Goal: Task Accomplishment & Management: Complete application form

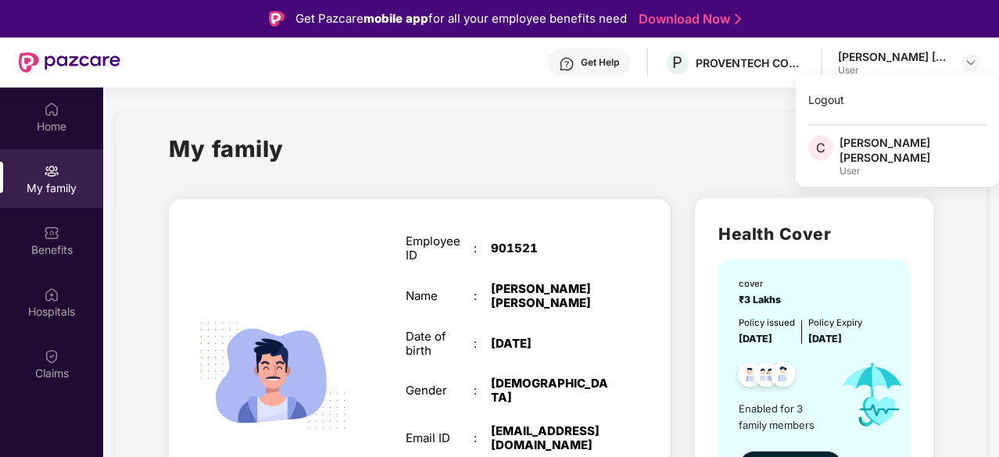
scroll to position [18, 0]
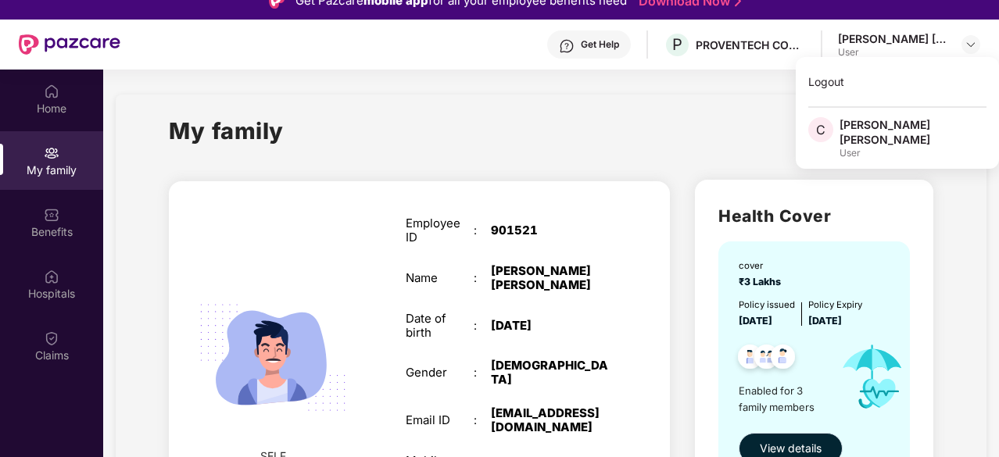
click at [799, 441] on span "View details" at bounding box center [790, 448] width 62 height 17
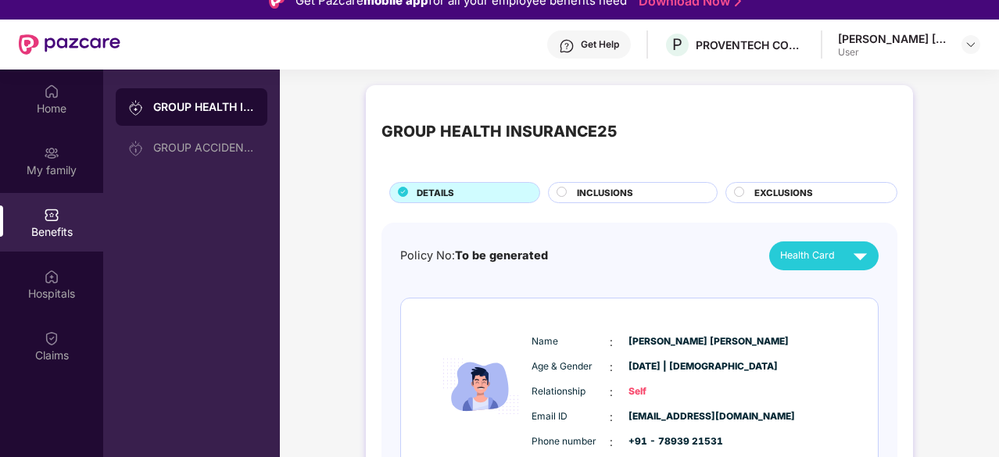
scroll to position [88, 0]
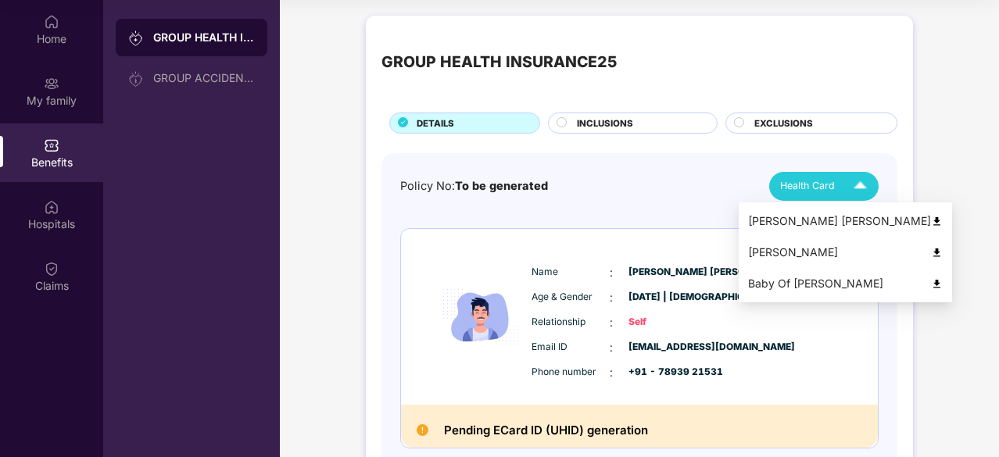
click at [831, 185] on span "Health Card" at bounding box center [807, 186] width 55 height 16
click at [931, 220] on img at bounding box center [937, 222] width 12 height 12
click at [864, 184] on img at bounding box center [859, 186] width 27 height 27
click at [931, 254] on img at bounding box center [937, 253] width 12 height 12
click at [863, 191] on img at bounding box center [859, 186] width 27 height 27
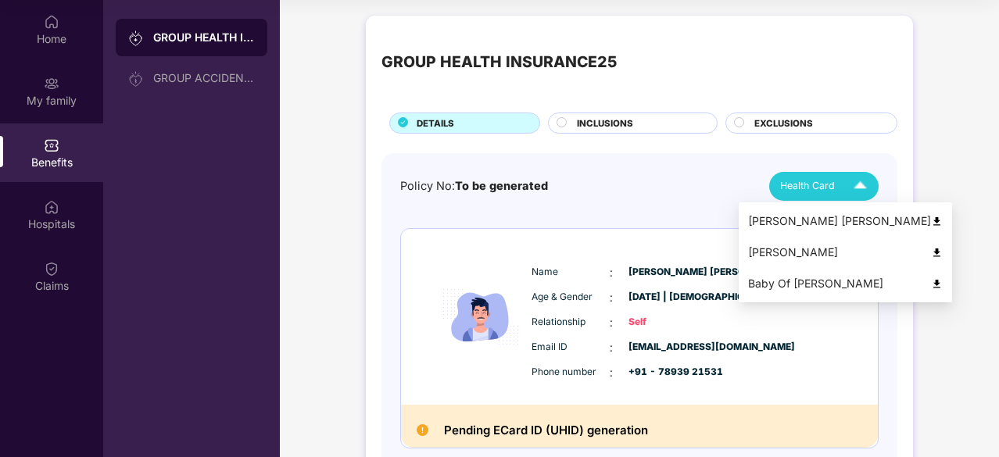
click at [931, 282] on img at bounding box center [937, 284] width 12 height 12
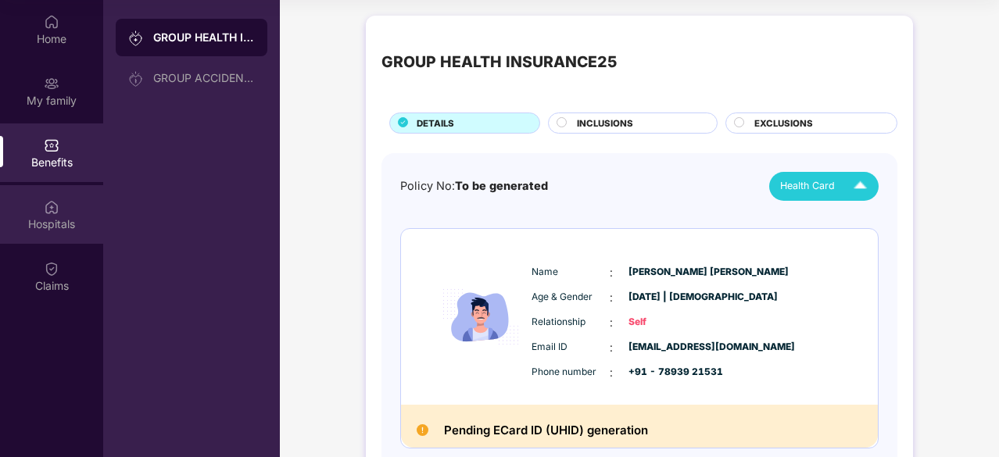
click at [38, 206] on div "Hospitals" at bounding box center [51, 214] width 103 height 59
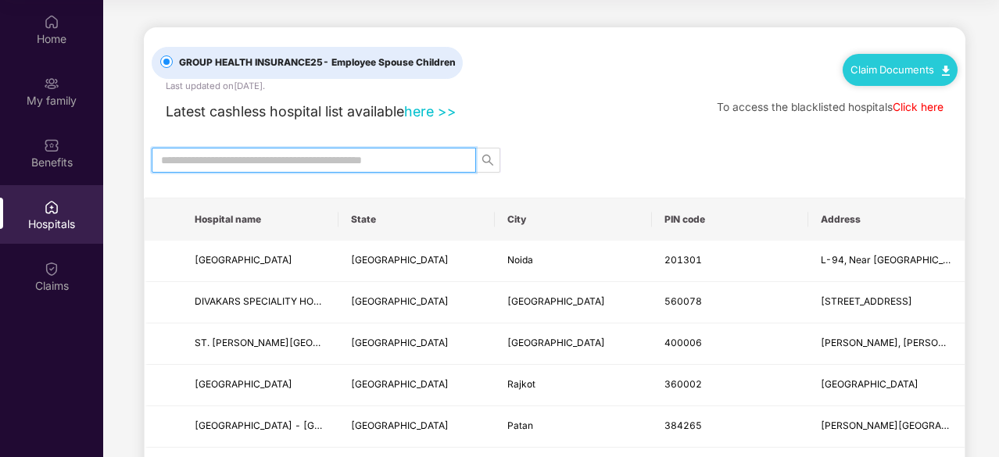
click at [206, 163] on input "text" at bounding box center [307, 160] width 293 height 17
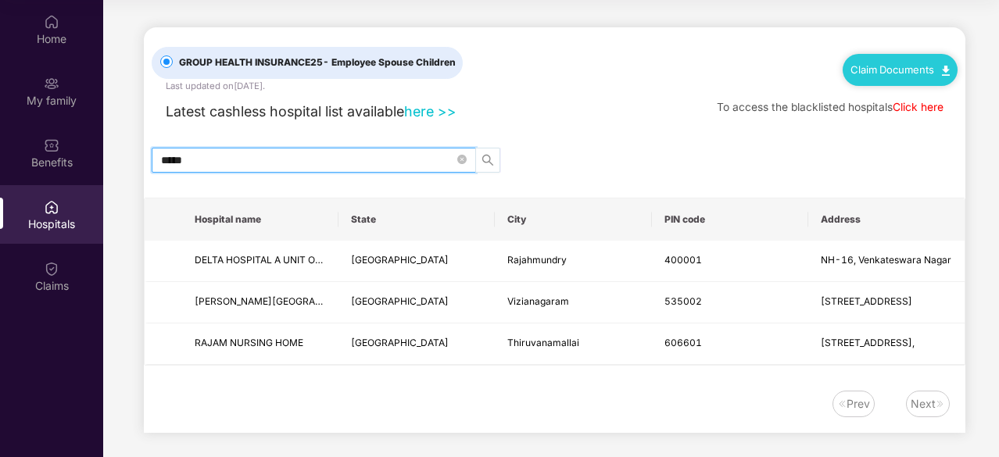
click at [495, 159] on span "search" at bounding box center [487, 160] width 23 height 13
click at [487, 159] on icon "search" at bounding box center [487, 160] width 13 height 13
type input "*"
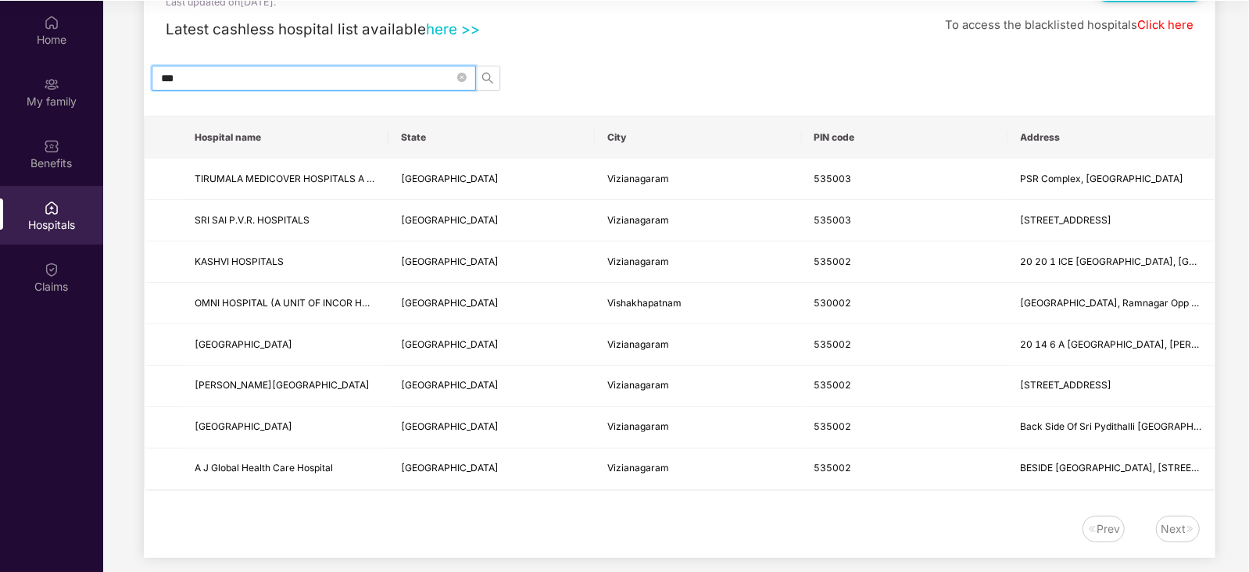
scroll to position [100, 0]
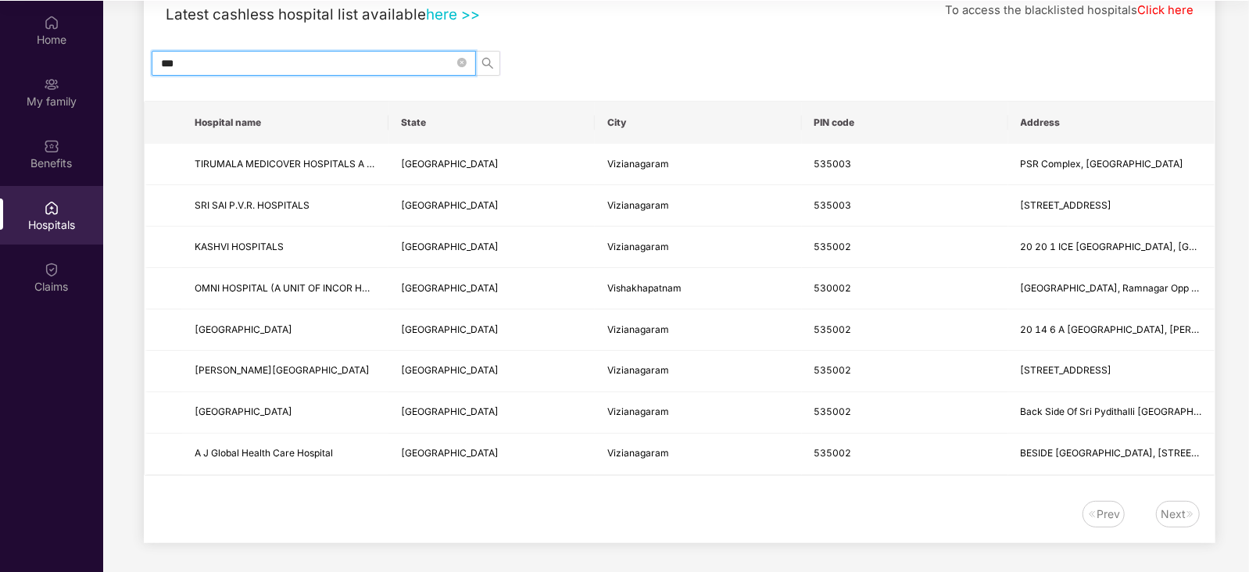
click at [301, 57] on input "***" at bounding box center [307, 63] width 293 height 17
type input "*"
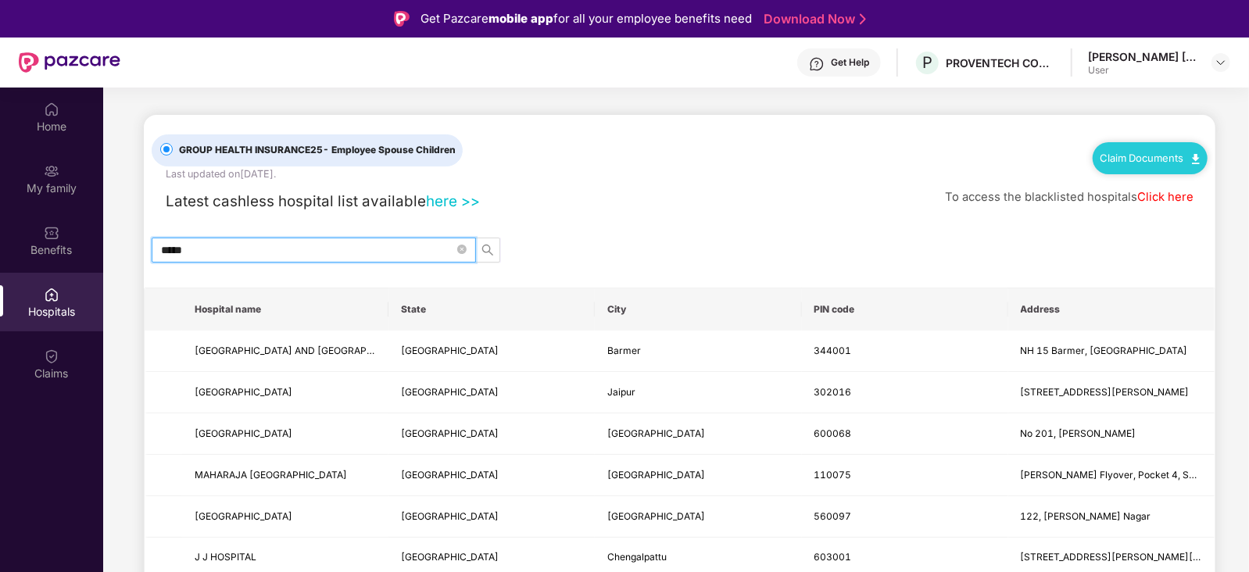
scroll to position [0, 0]
type input "*****"
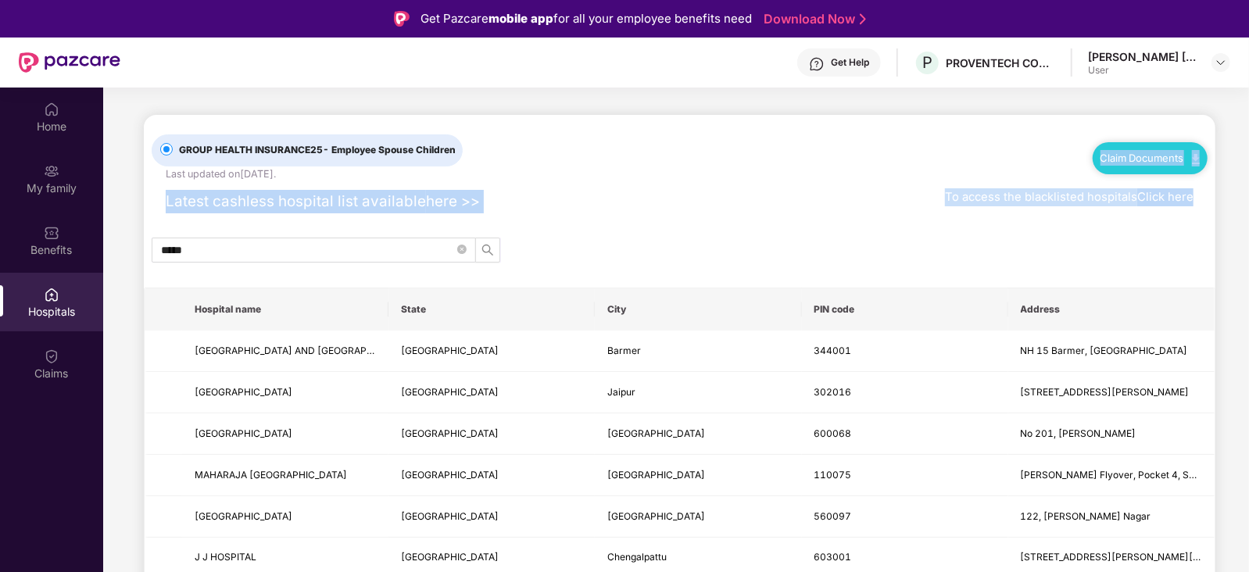
drag, startPoint x: 1246, startPoint y: 168, endPoint x: 1249, endPoint y: 244, distance: 75.8
click at [998, 244] on html "Get Pazcare mobile app for all your employee benefits need Download Now Get Hel…" at bounding box center [624, 286] width 1249 height 572
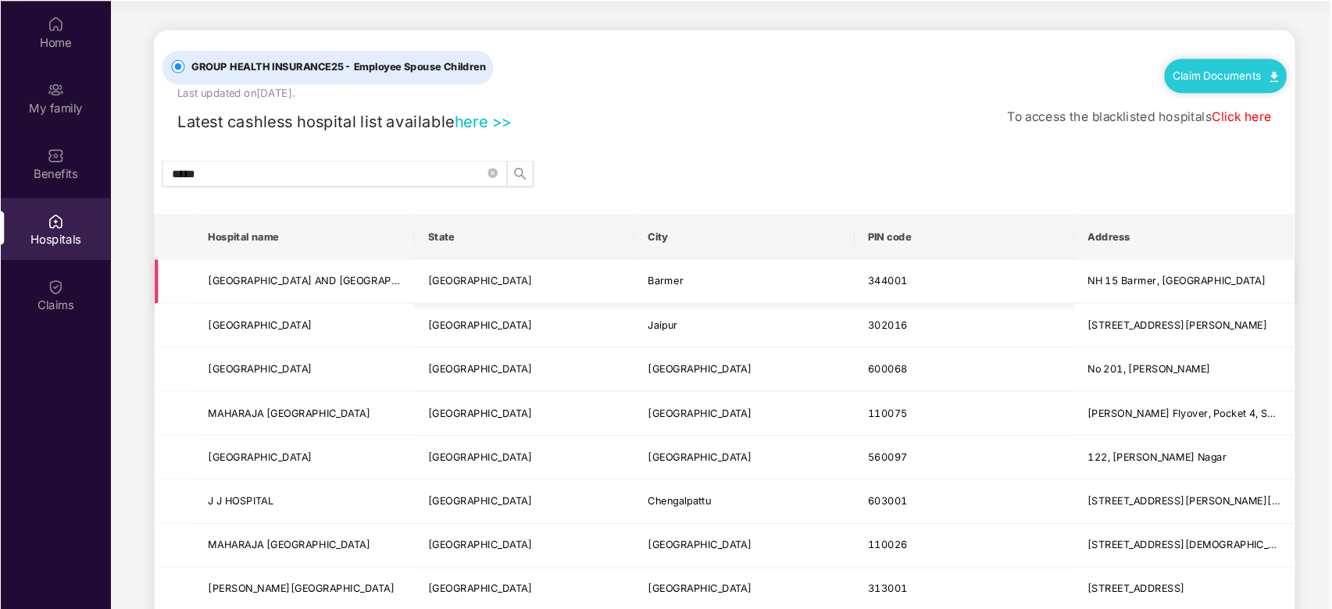
scroll to position [88, 0]
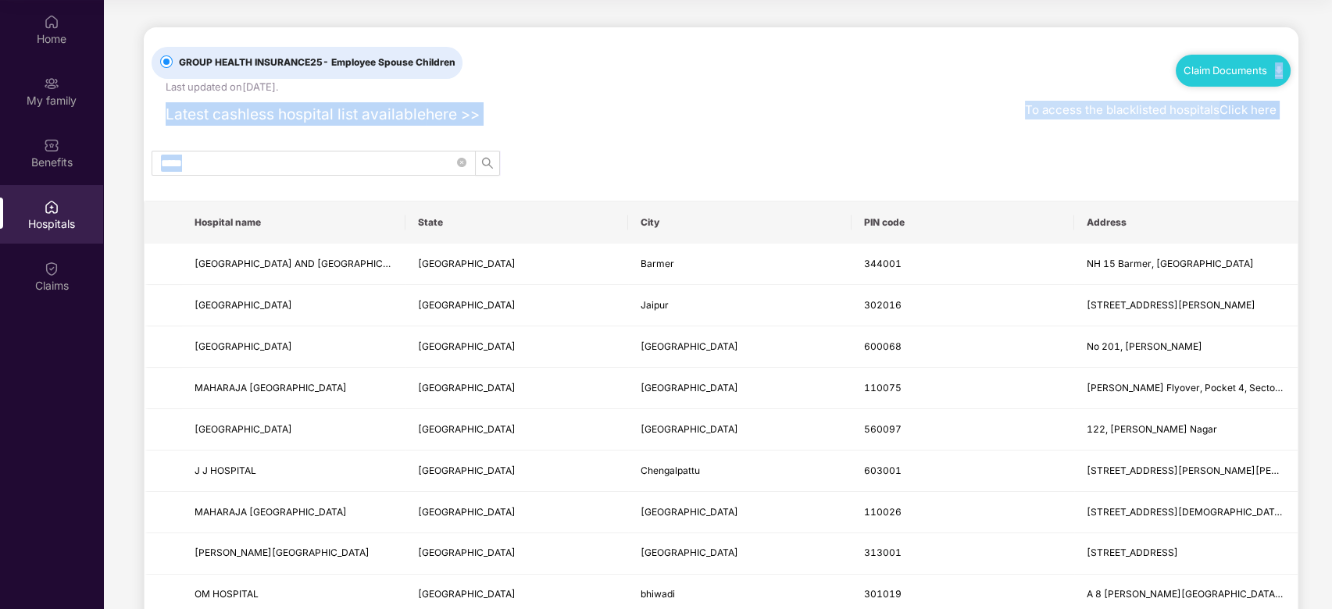
drag, startPoint x: 1328, startPoint y: 66, endPoint x: 1332, endPoint y: 222, distance: 156.3
click at [998, 222] on html "Get Pazcare mobile app for all your employee benefits need Download Now Get Hel…" at bounding box center [666, 216] width 1332 height 609
click at [998, 204] on th "Address" at bounding box center [1185, 223] width 223 height 42
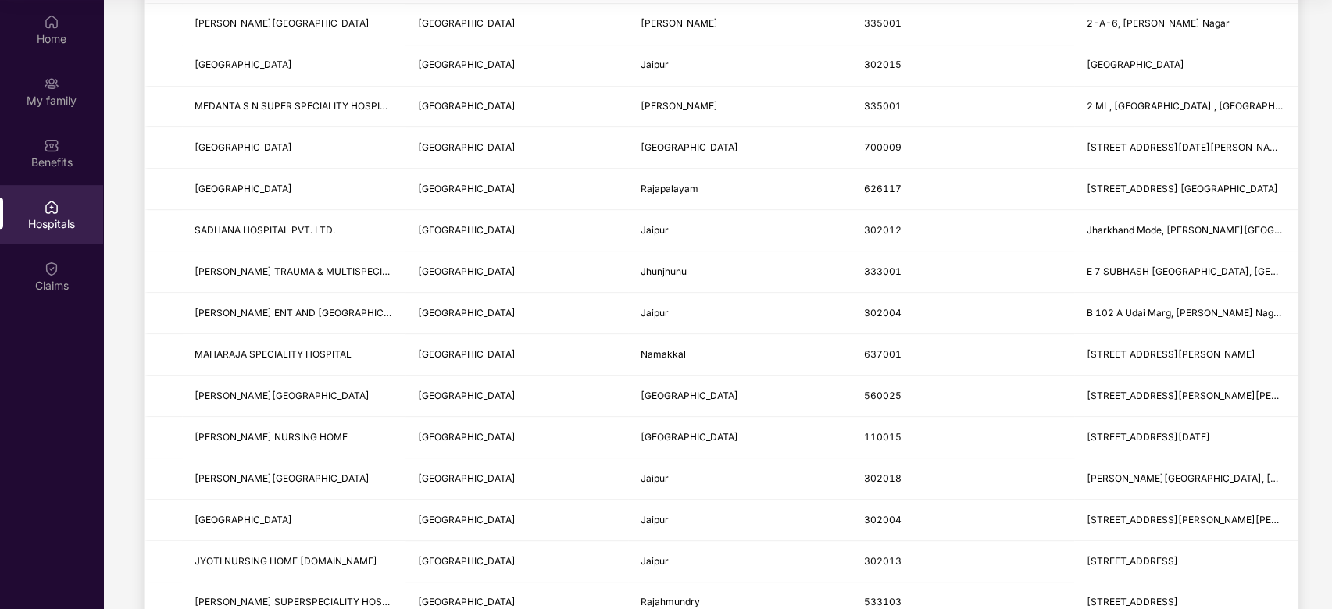
scroll to position [1797, 0]
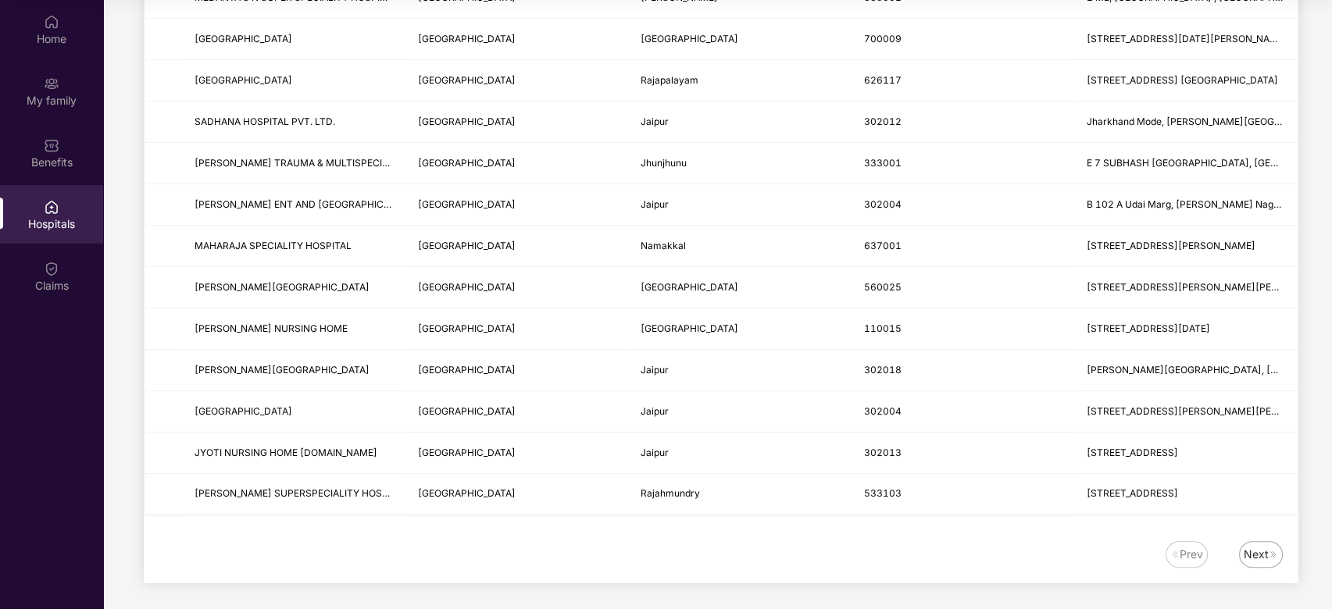
click at [998, 456] on div "Next" at bounding box center [1256, 554] width 25 height 17
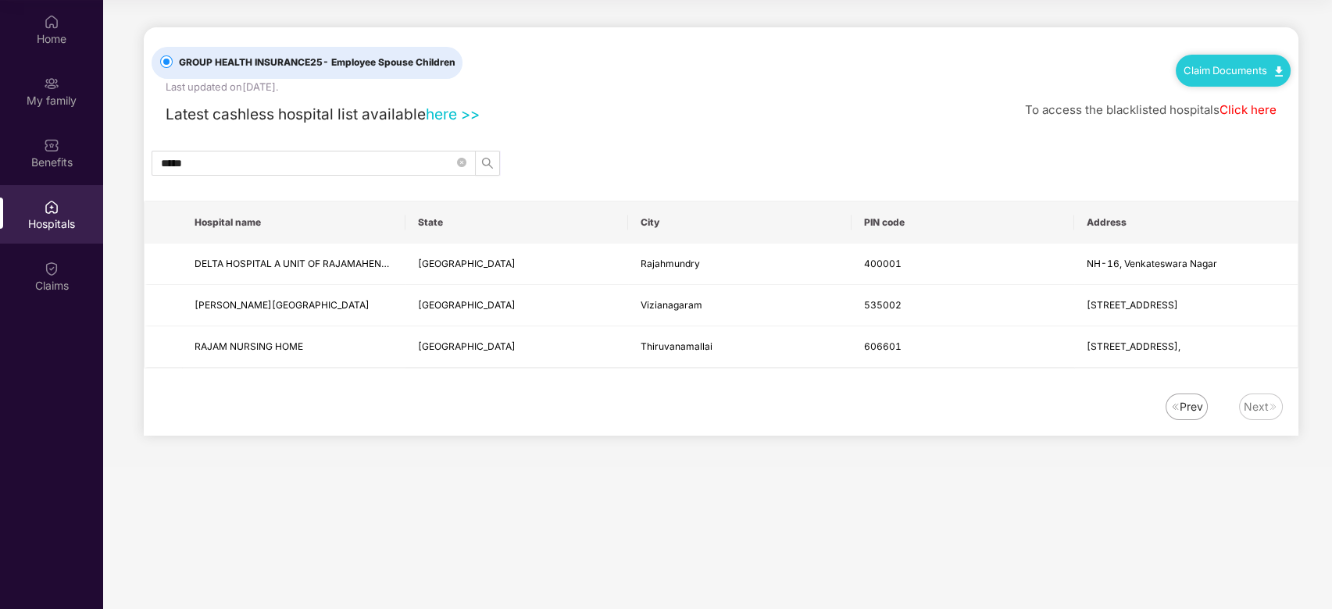
scroll to position [0, 0]
click at [459, 161] on icon "close-circle" at bounding box center [461, 162] width 9 height 9
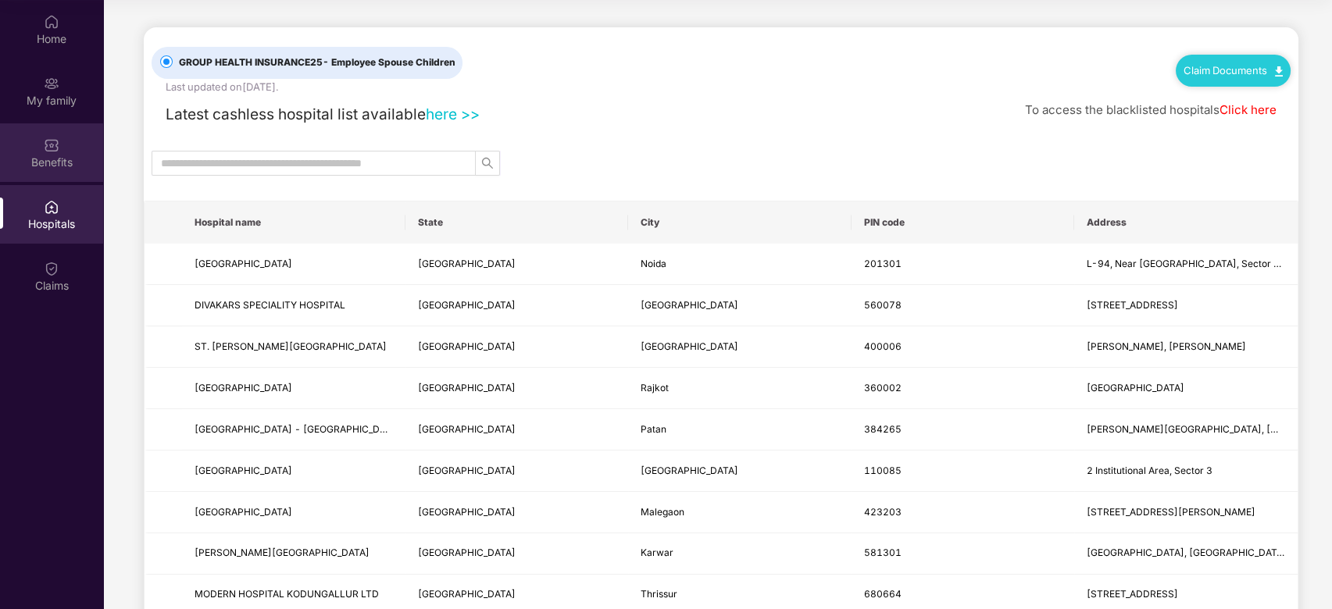
click at [69, 155] on div "Benefits" at bounding box center [51, 163] width 103 height 16
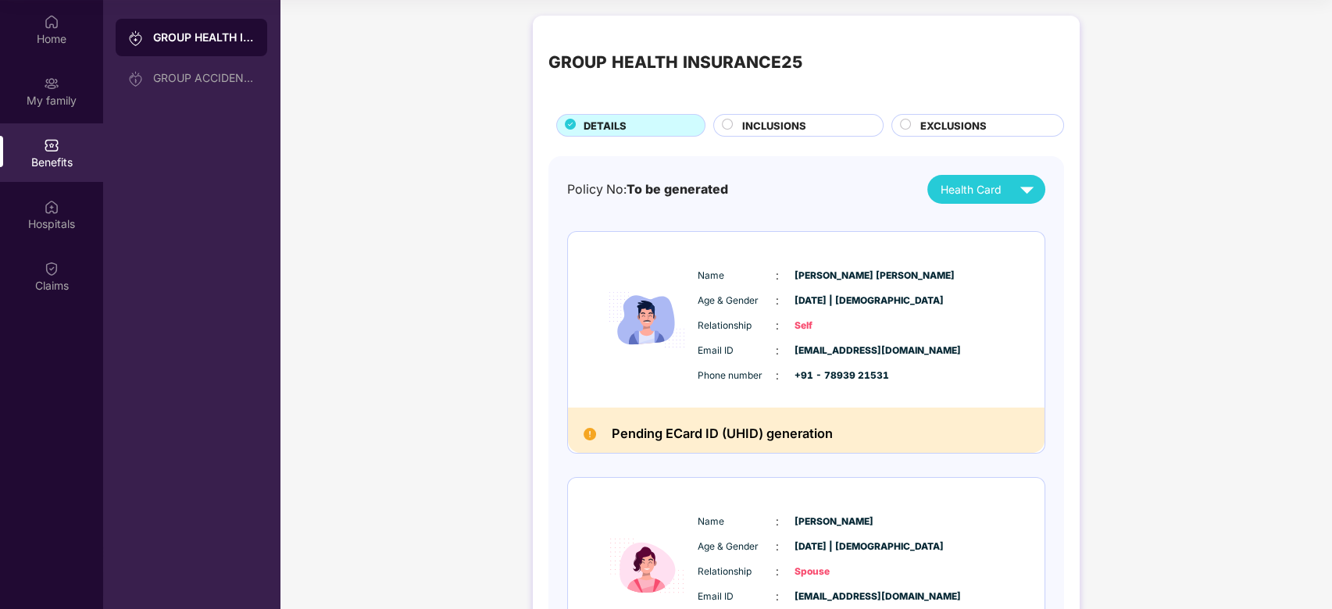
click at [845, 118] on div "INCLUSIONS" at bounding box center [804, 127] width 141 height 18
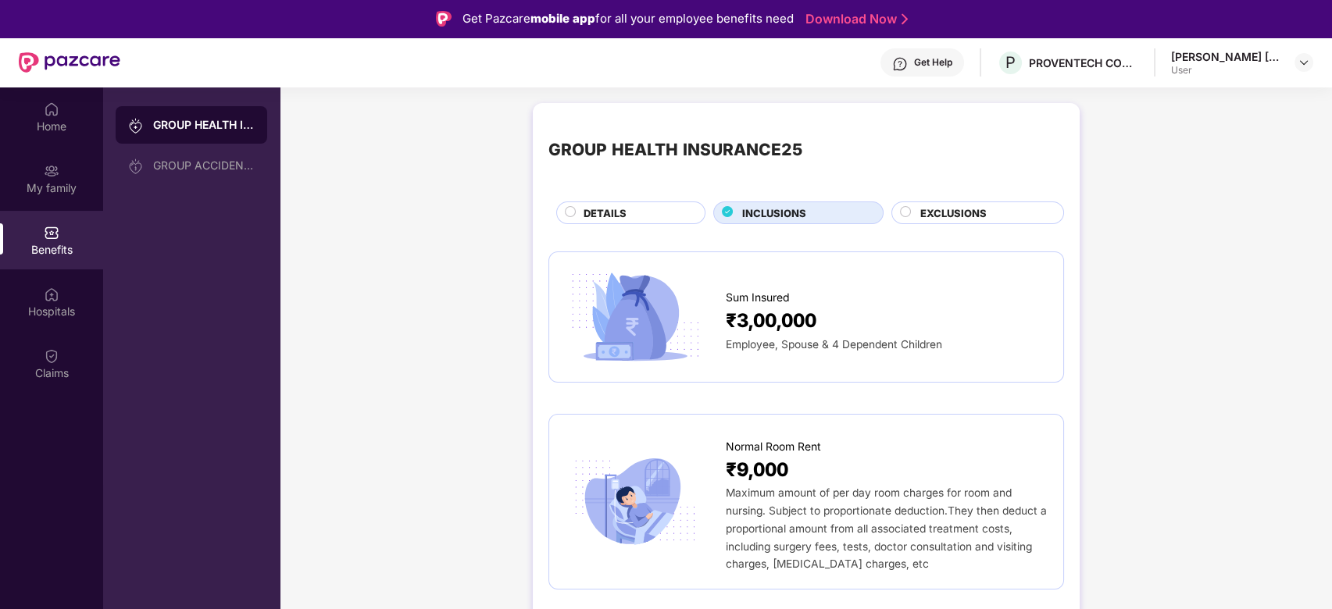
click at [959, 209] on span "EXCLUSIONS" at bounding box center [953, 213] width 66 height 16
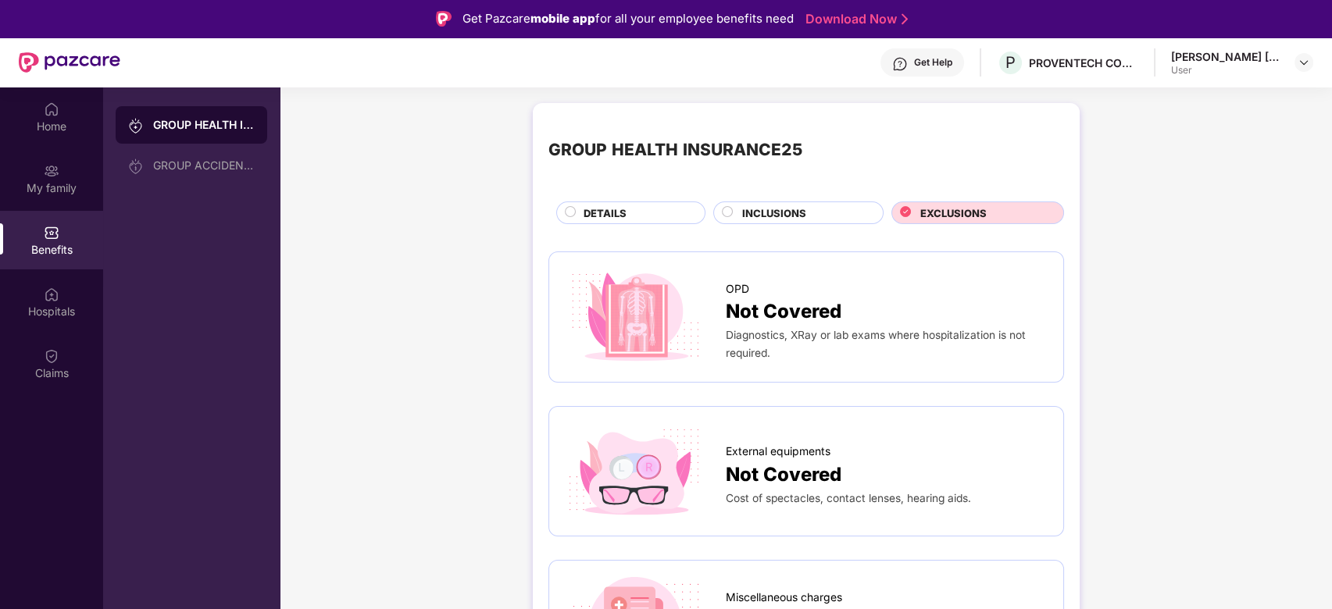
click at [617, 216] on span "DETAILS" at bounding box center [605, 213] width 43 height 16
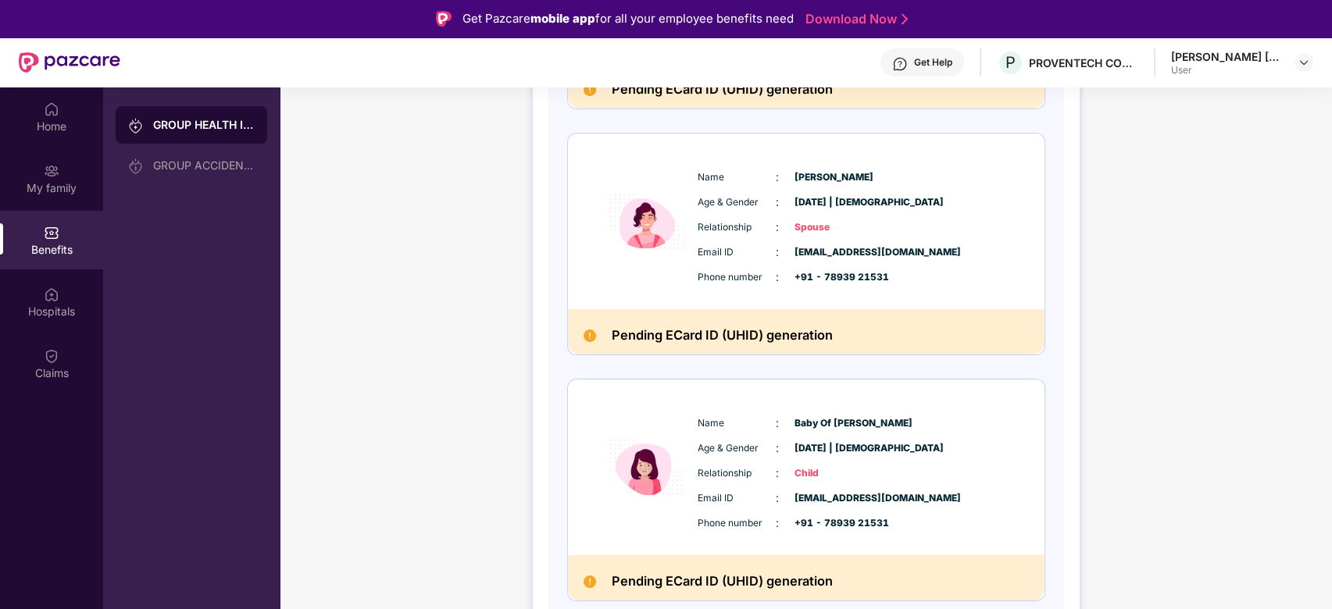
scroll to position [88, 0]
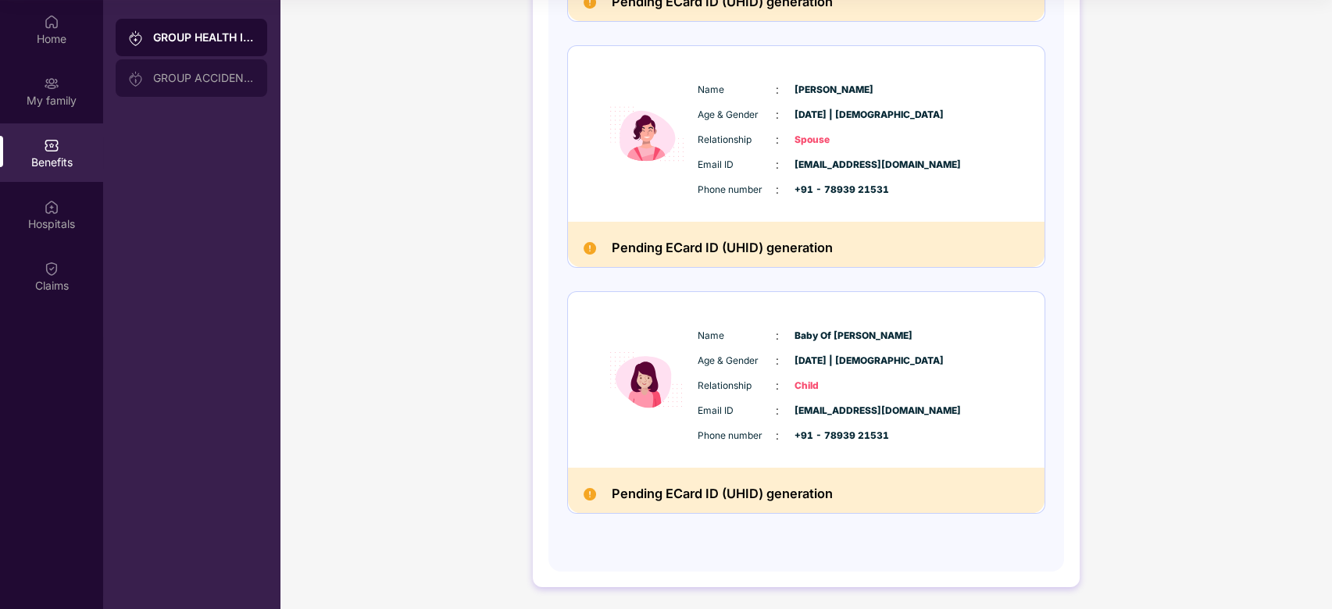
click at [188, 77] on div "GROUP ACCIDENTAL INSURANCE" at bounding box center [204, 78] width 102 height 13
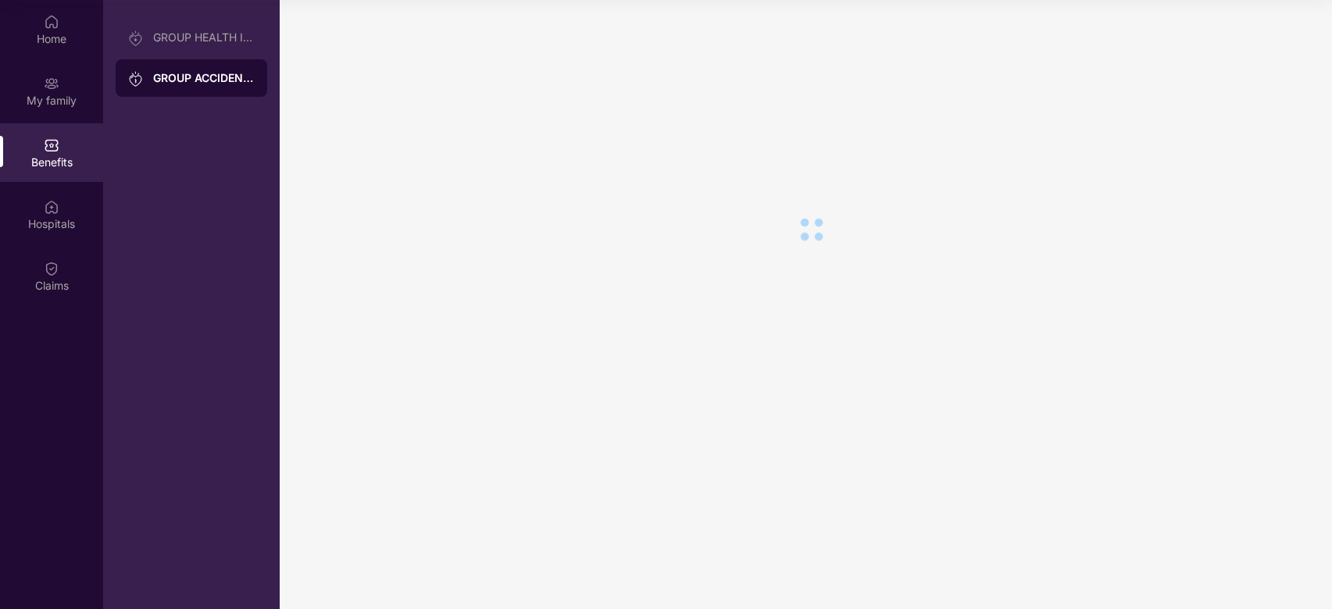
scroll to position [0, 0]
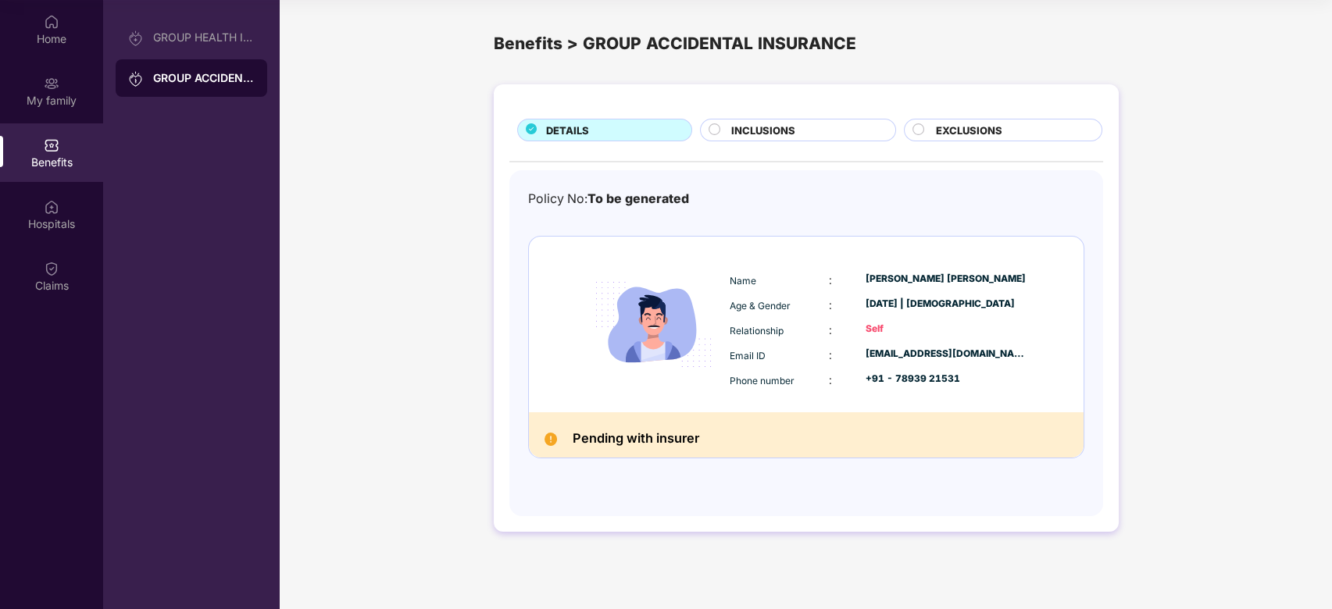
click at [806, 132] on div "INCLUSIONS" at bounding box center [806, 132] width 164 height 18
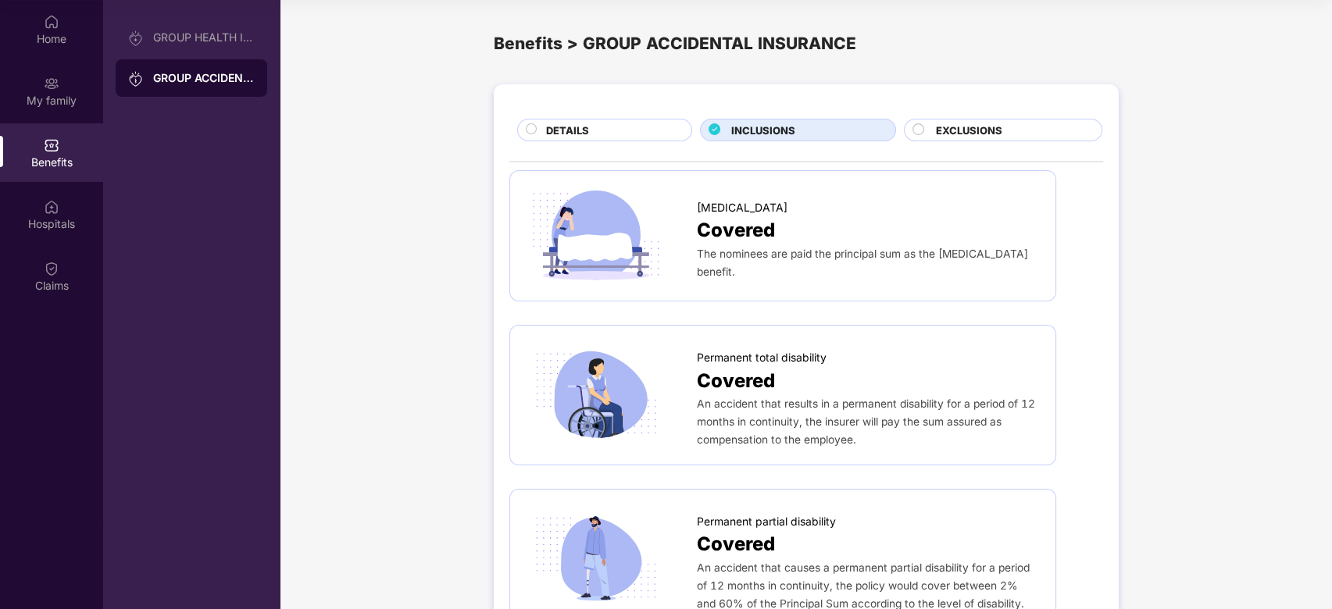
click at [998, 119] on div "EXCLUSIONS" at bounding box center [1003, 130] width 198 height 23
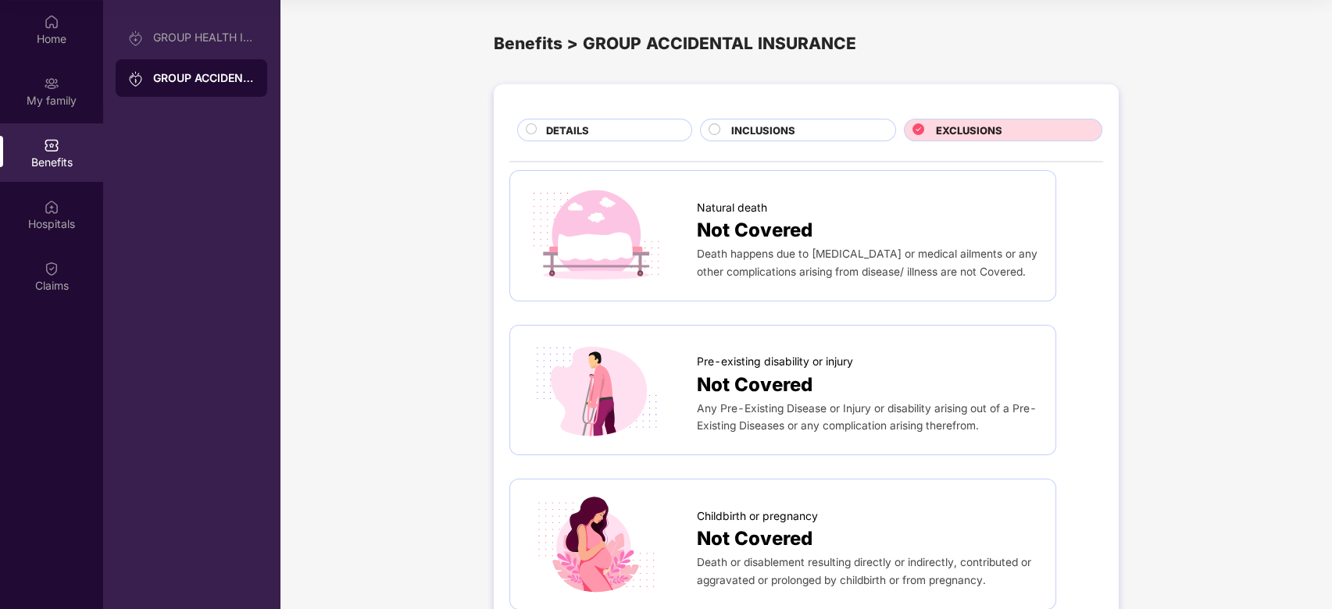
click at [581, 129] on span "DETAILS" at bounding box center [567, 131] width 43 height 16
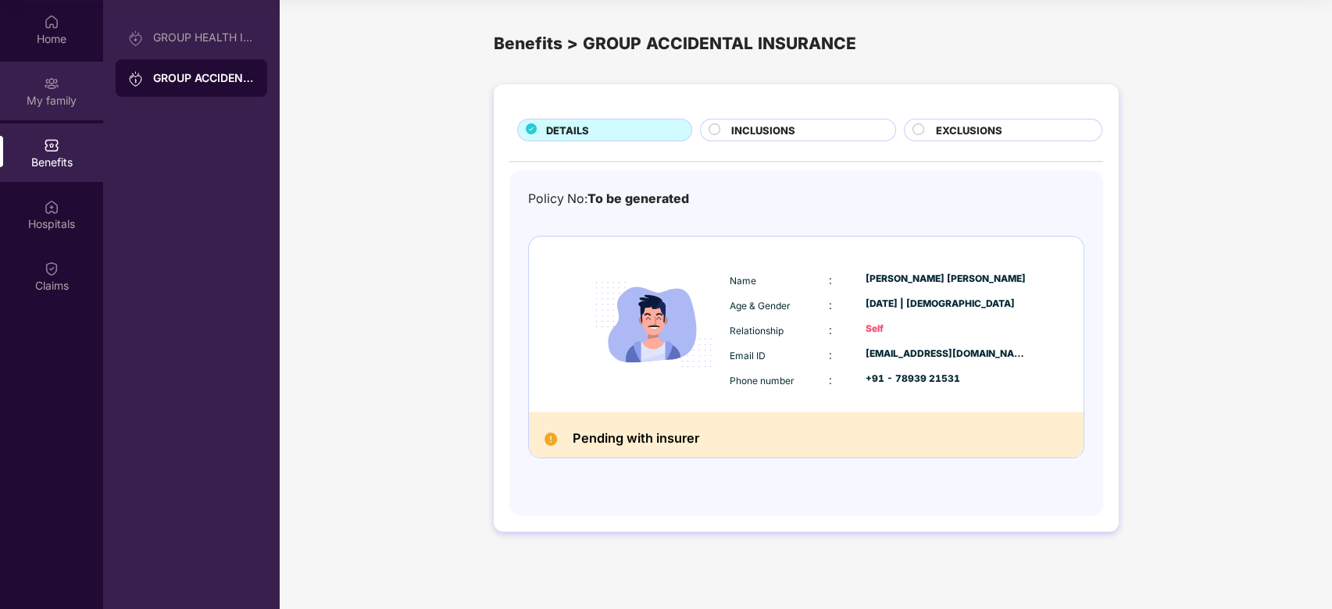
click at [31, 105] on div "My family" at bounding box center [51, 101] width 103 height 16
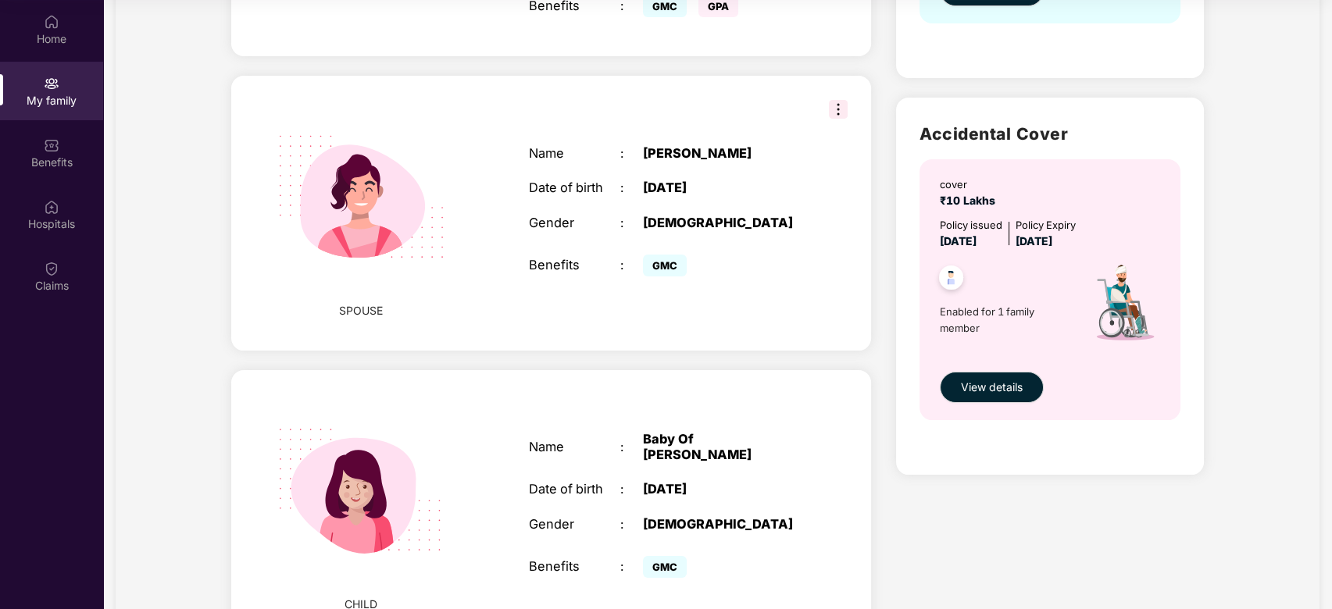
scroll to position [416, 0]
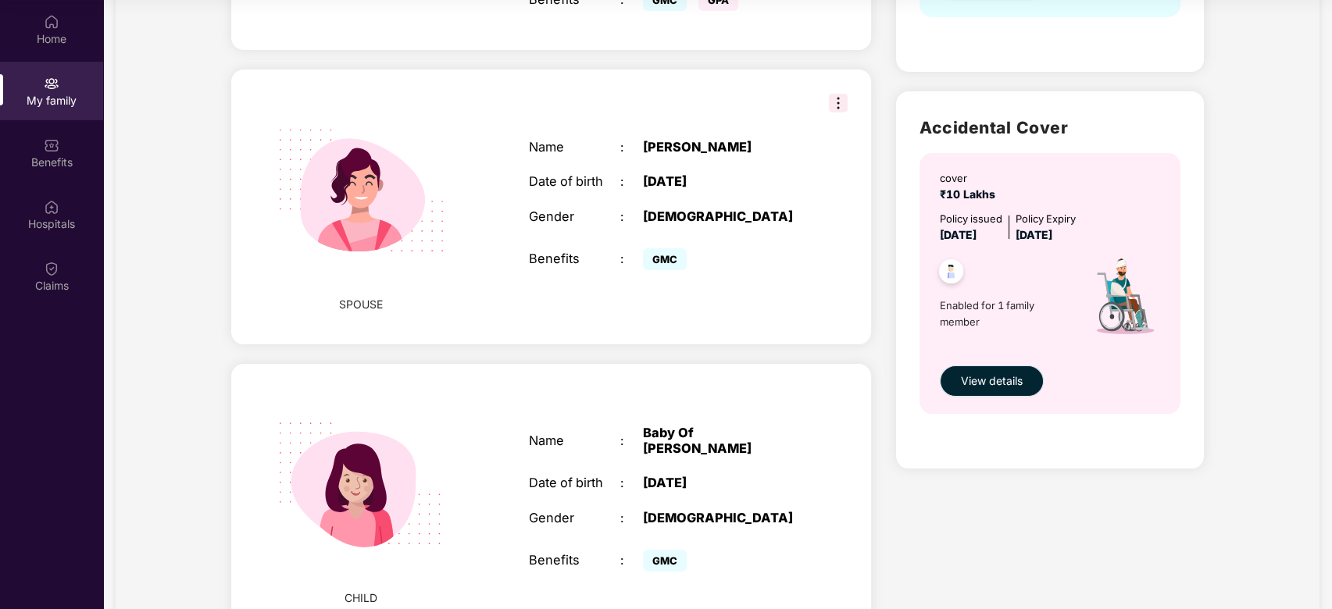
click at [998, 385] on span "View details" at bounding box center [992, 381] width 62 height 17
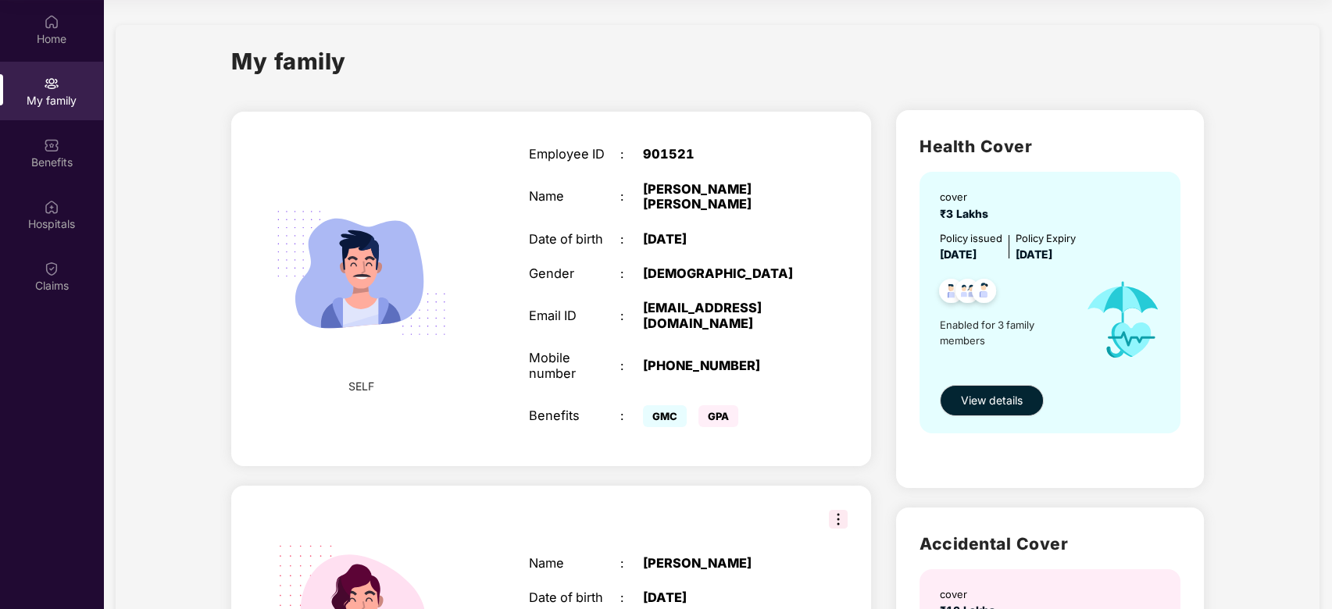
scroll to position [0, 0]
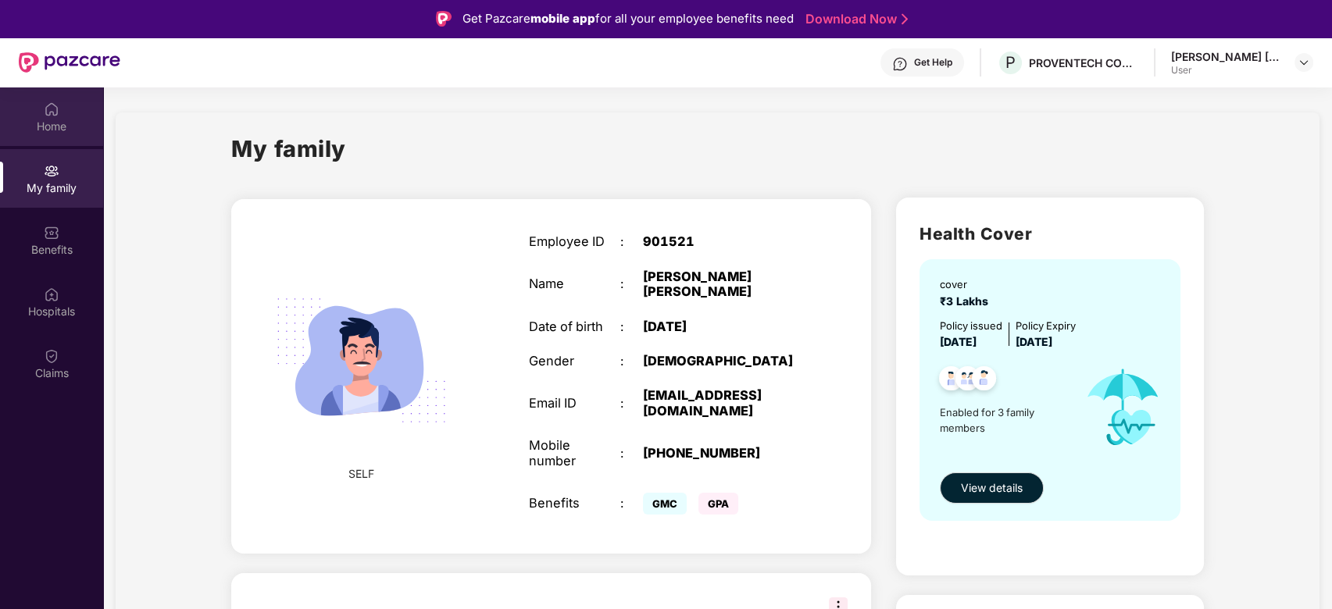
click at [63, 119] on div "Home" at bounding box center [51, 127] width 103 height 16
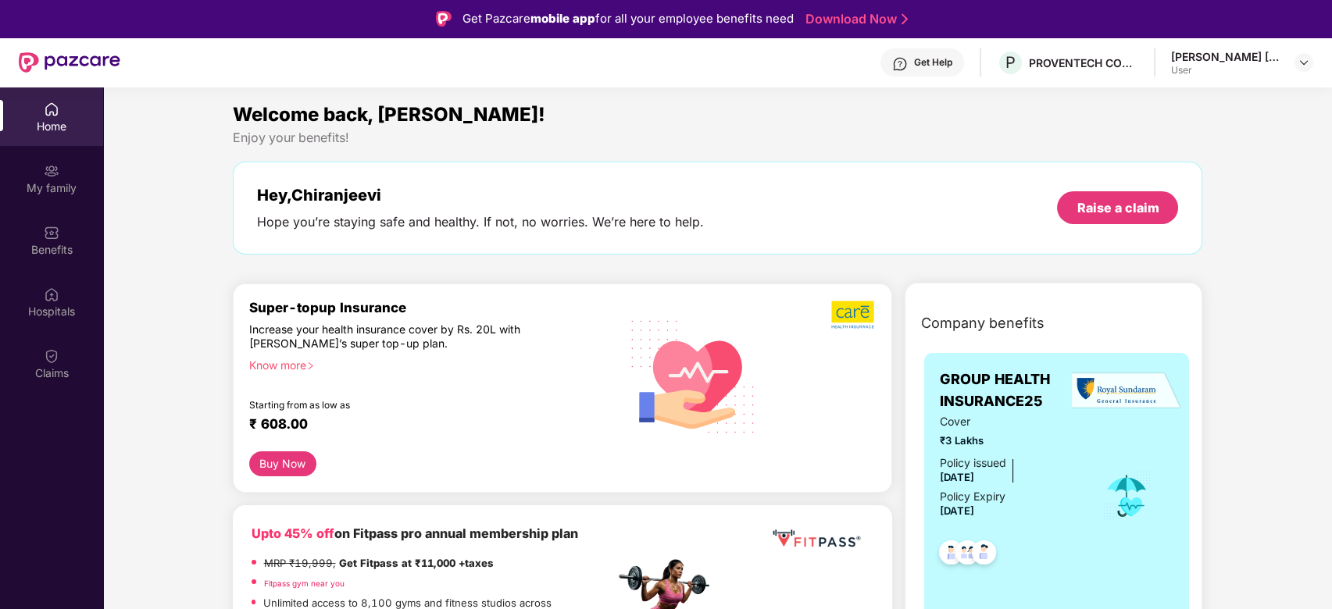
click at [266, 456] on button "Buy Now" at bounding box center [283, 464] width 68 height 25
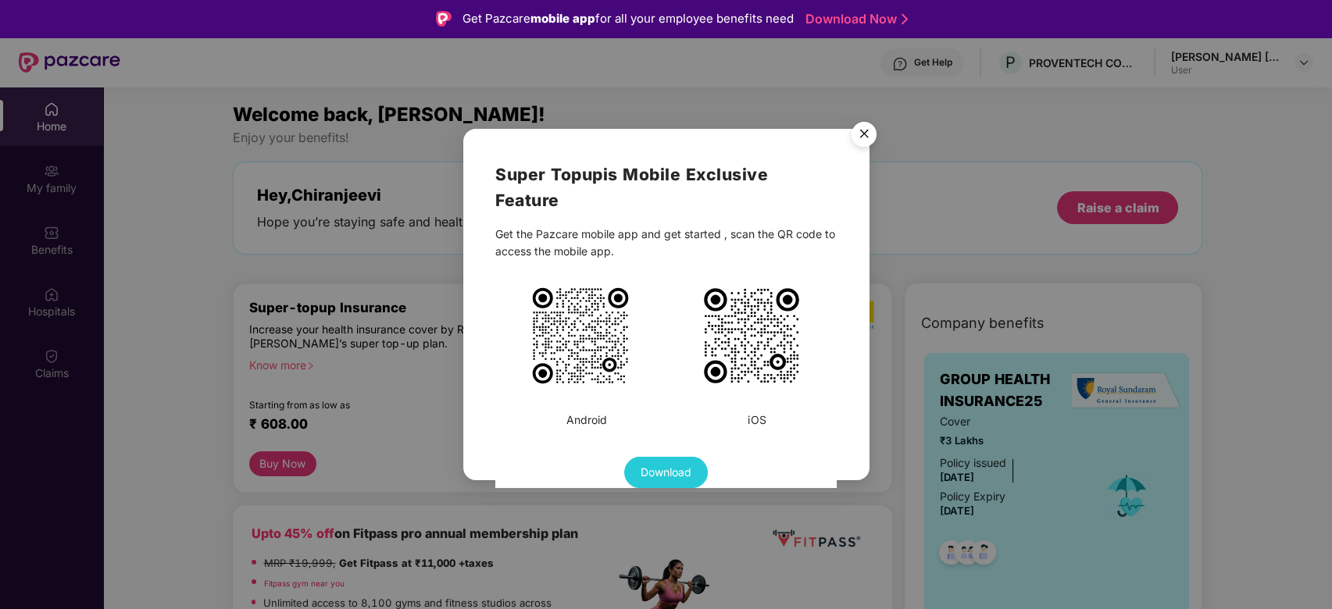
click at [574, 287] on img at bounding box center [581, 336] width 102 height 102
click at [863, 123] on img "Close" at bounding box center [864, 137] width 44 height 44
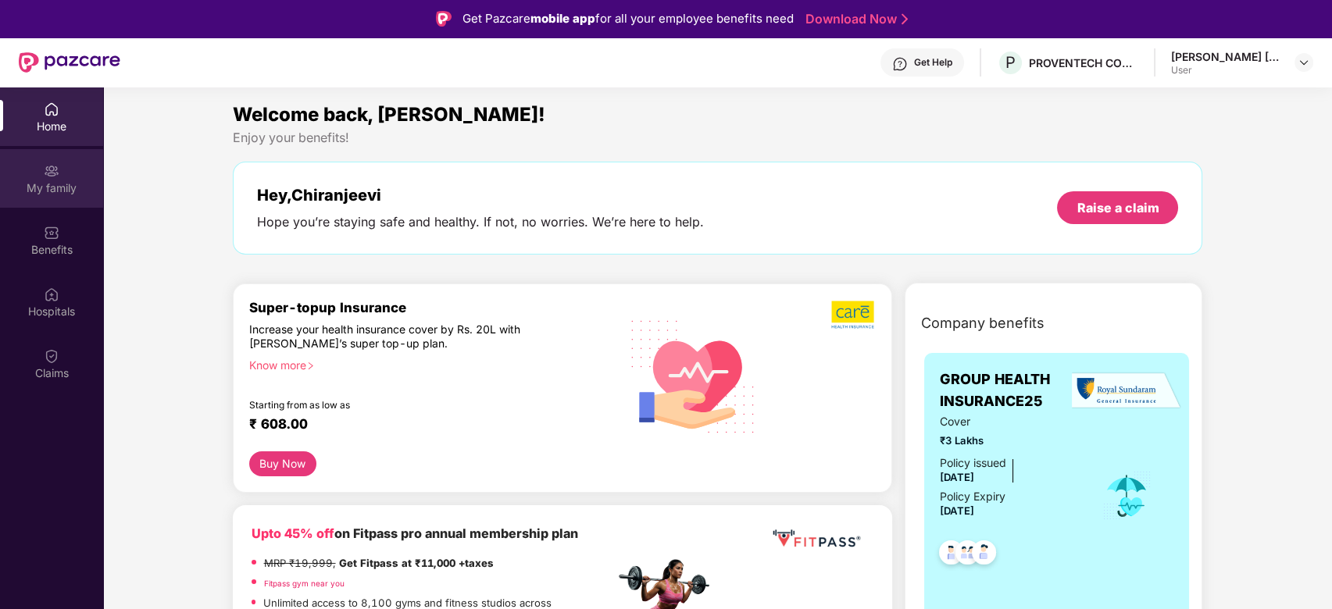
click at [67, 170] on div "My family" at bounding box center [51, 178] width 103 height 59
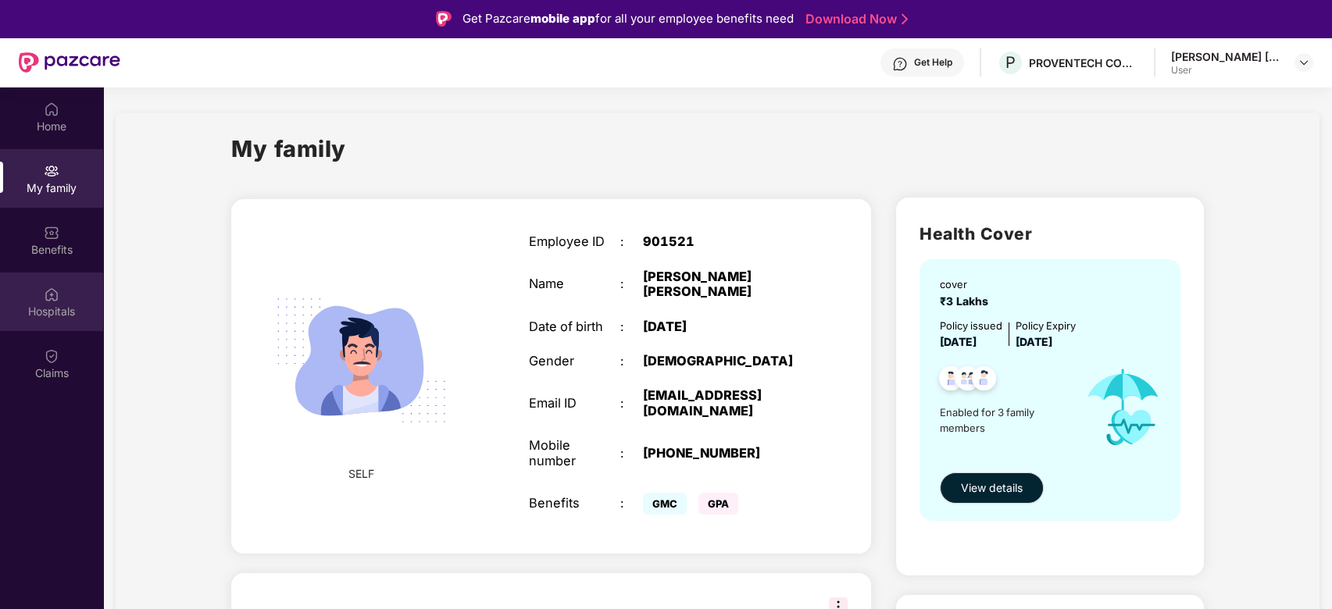
click at [66, 316] on div "Hospitals" at bounding box center [51, 312] width 103 height 16
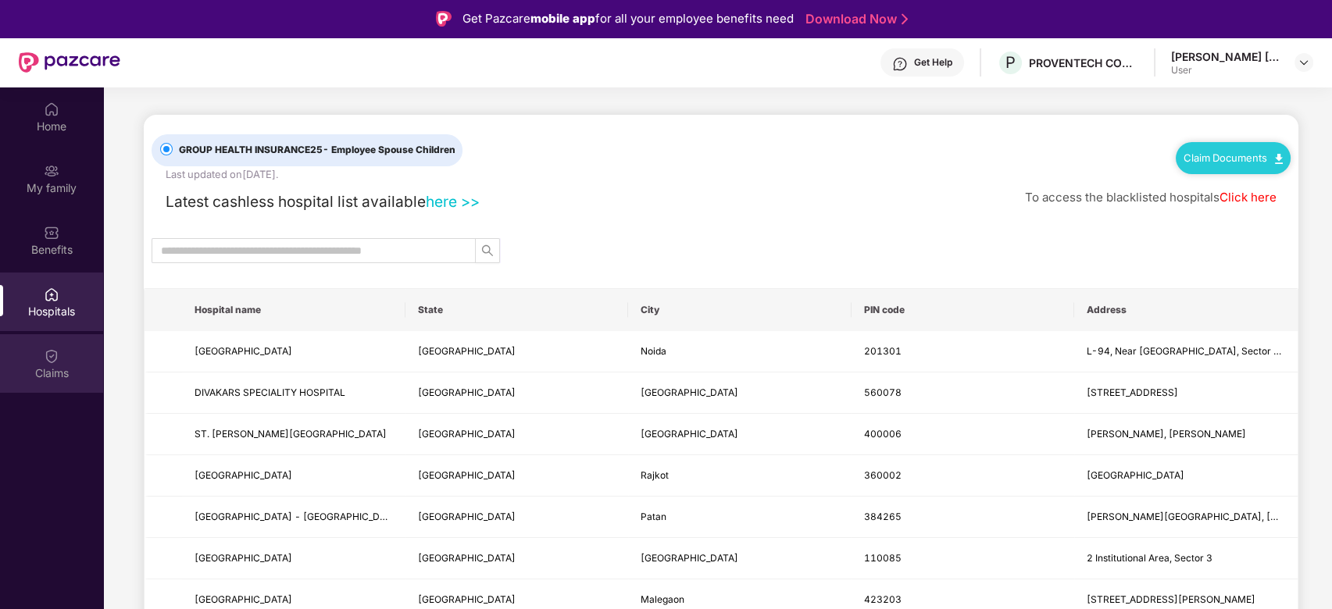
click at [55, 378] on div "Claims" at bounding box center [51, 374] width 103 height 16
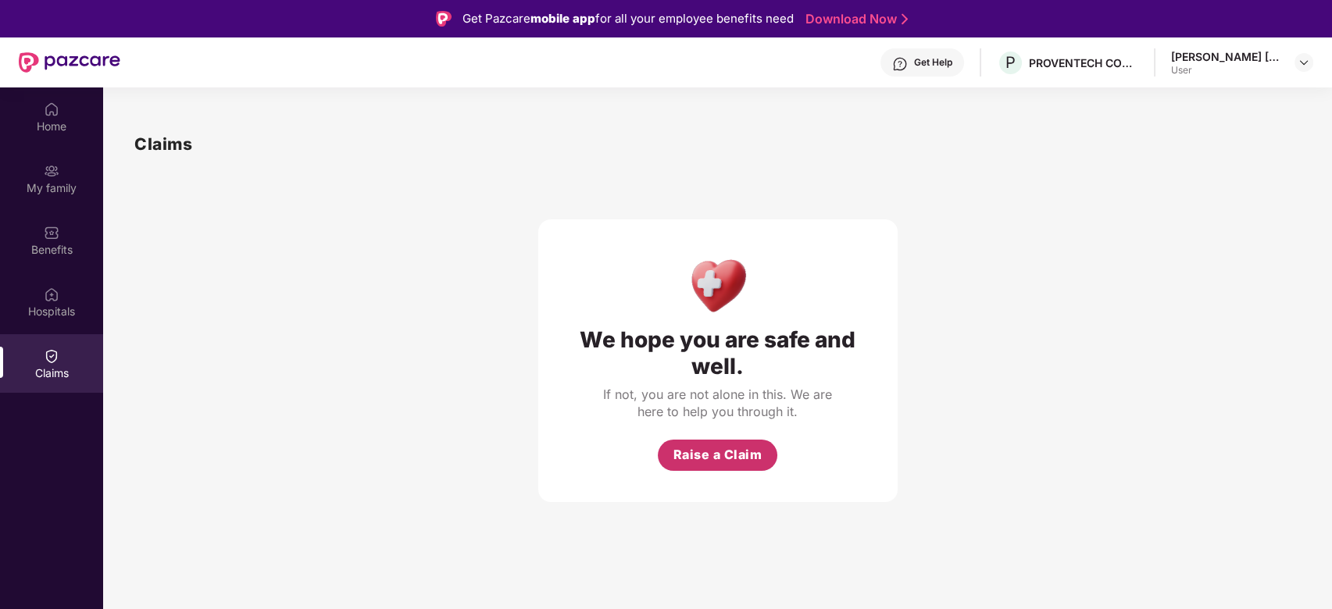
click at [683, 451] on span "Raise a Claim" at bounding box center [718, 455] width 89 height 20
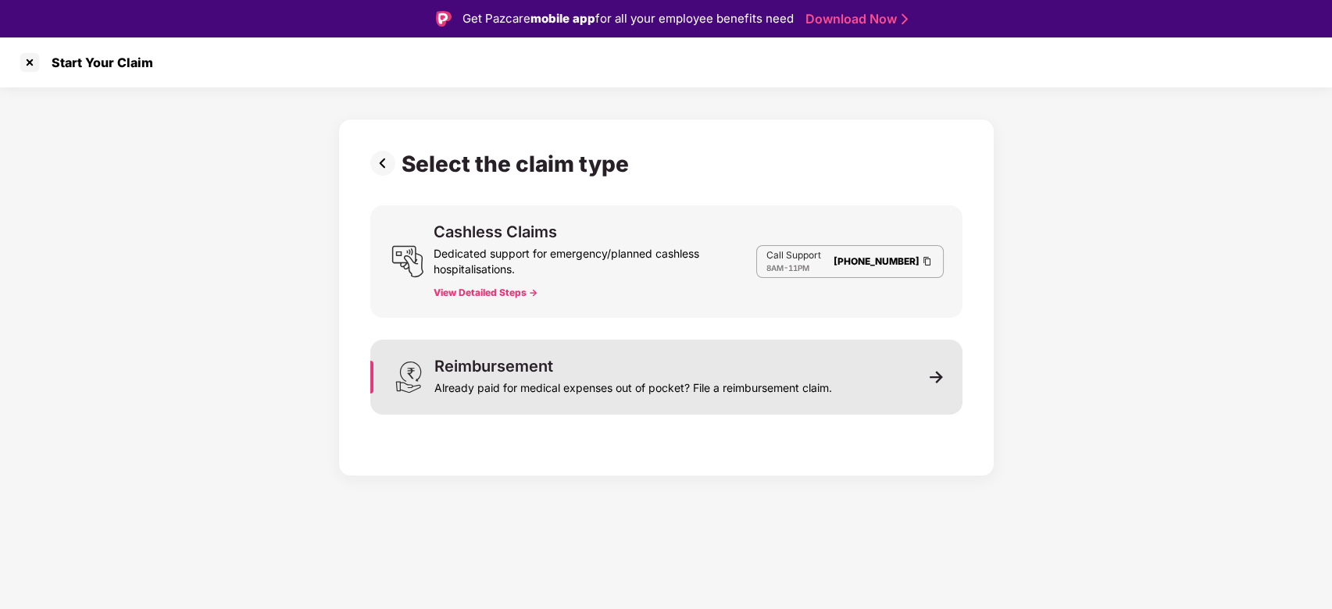
click at [861, 371] on div "Reimbursement Already paid for medical expenses out of pocket? File a reimburse…" at bounding box center [666, 377] width 592 height 75
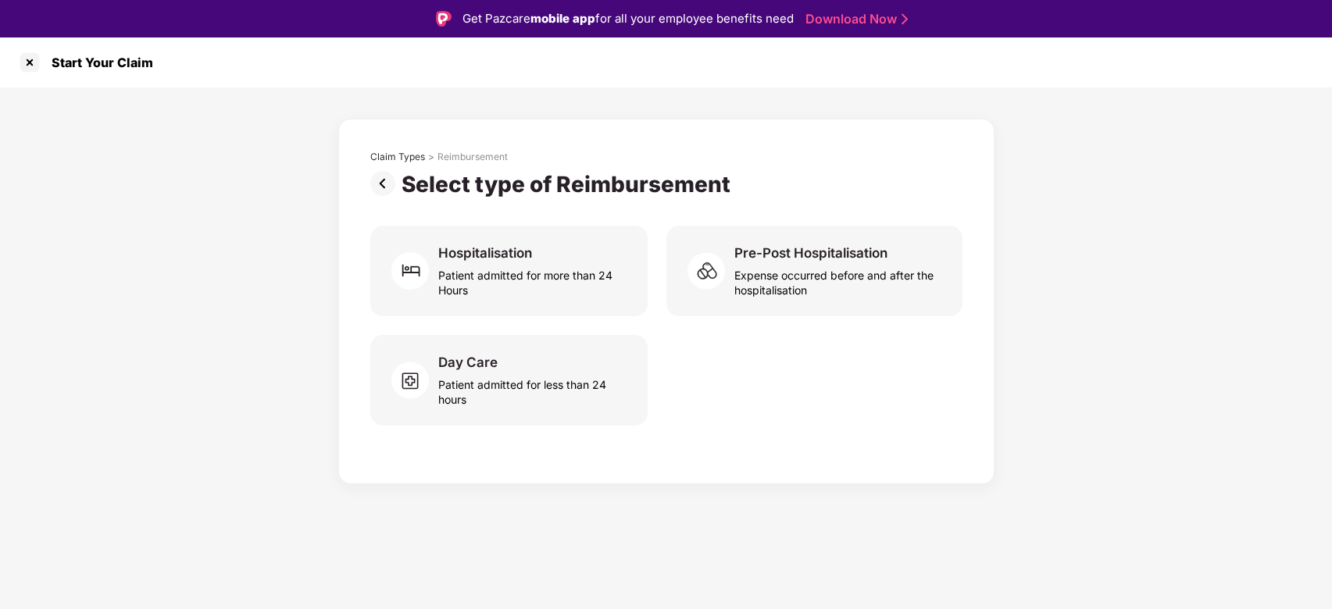
click at [388, 180] on img at bounding box center [385, 183] width 31 height 25
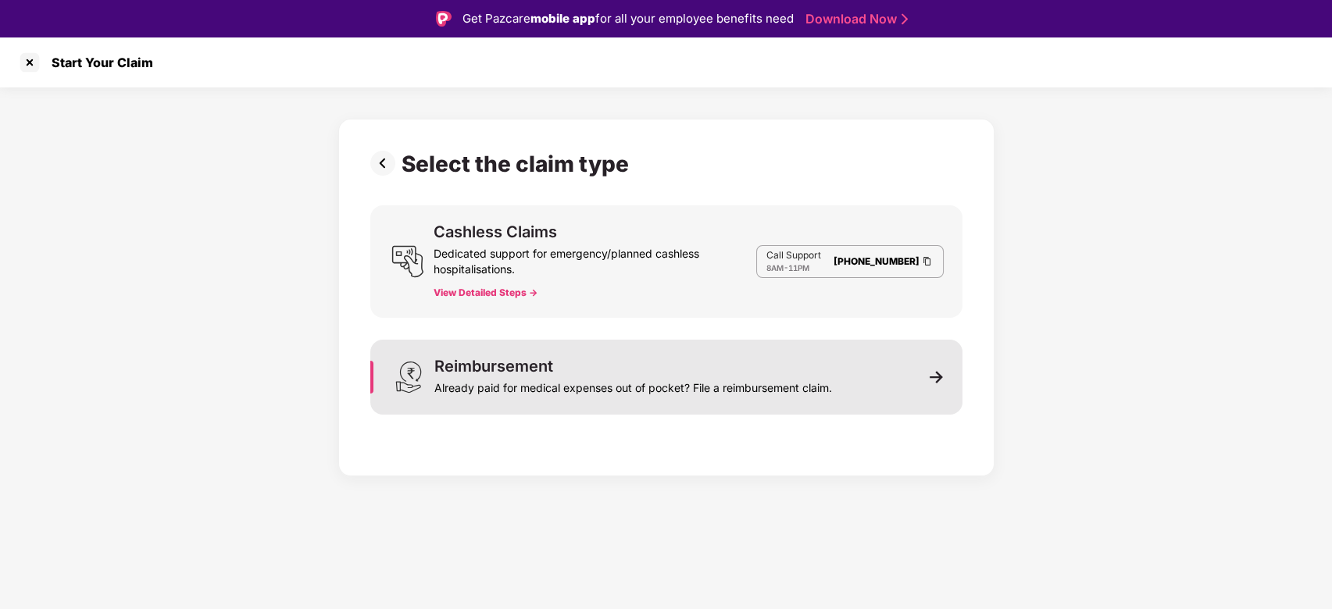
click at [501, 377] on div "Already paid for medical expenses out of pocket? File a reimbursement claim." at bounding box center [633, 385] width 398 height 22
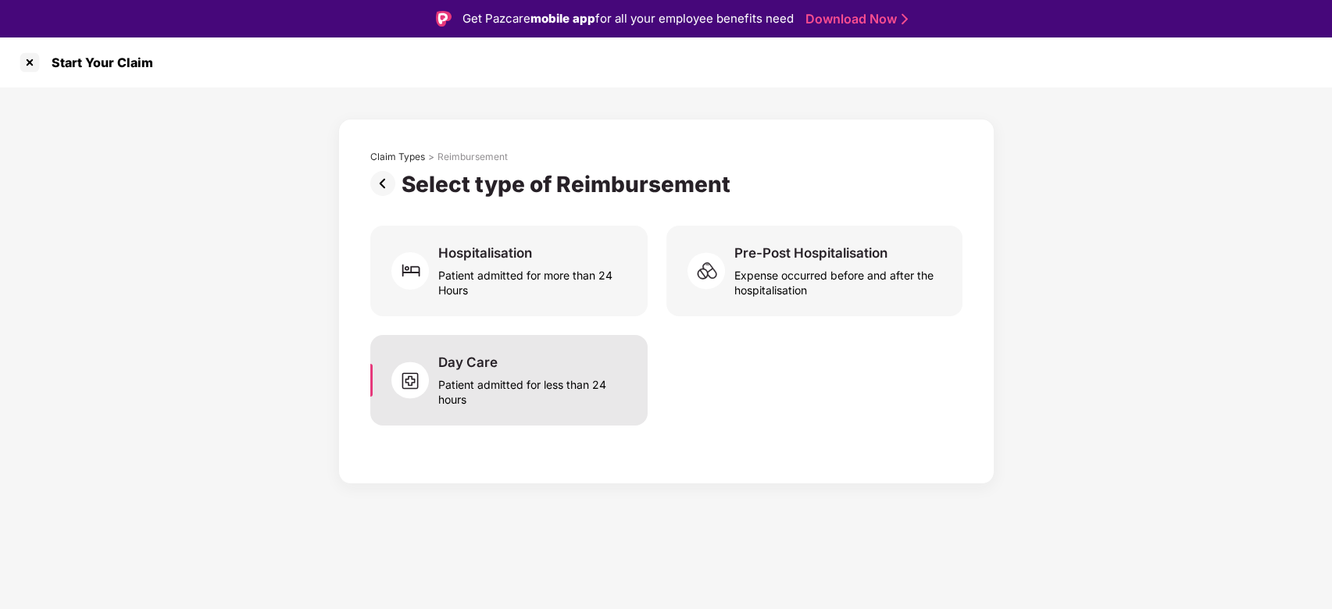
click at [568, 395] on div "Patient admitted for less than 24 hours" at bounding box center [533, 389] width 190 height 36
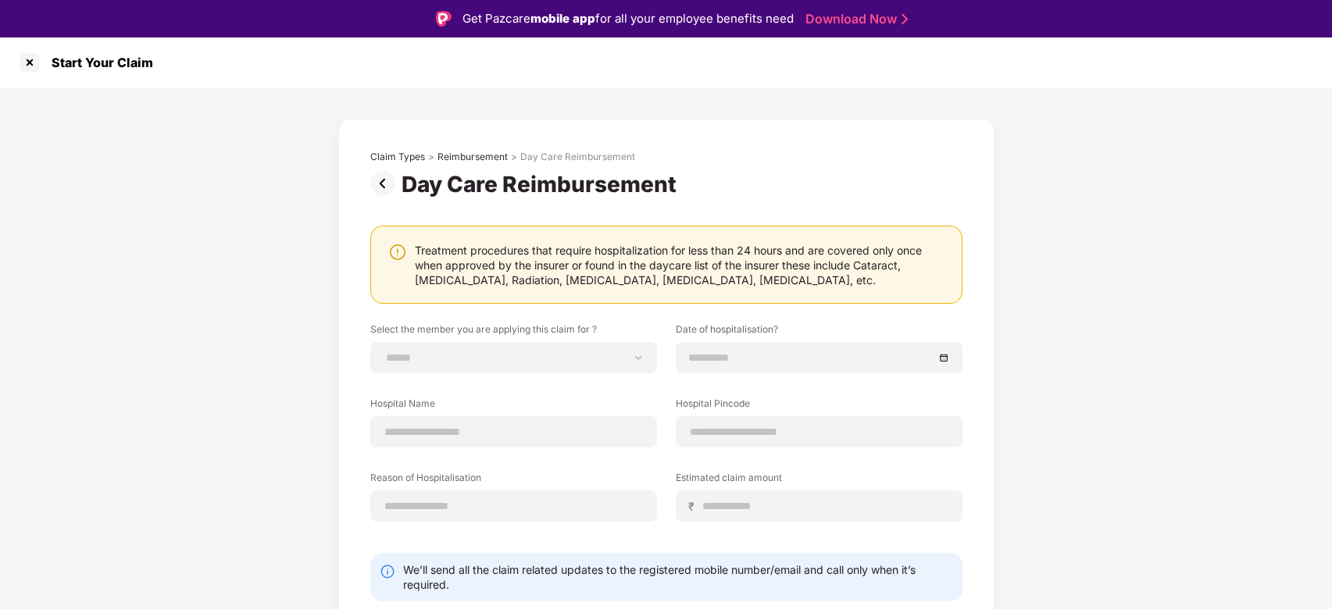
scroll to position [50, 0]
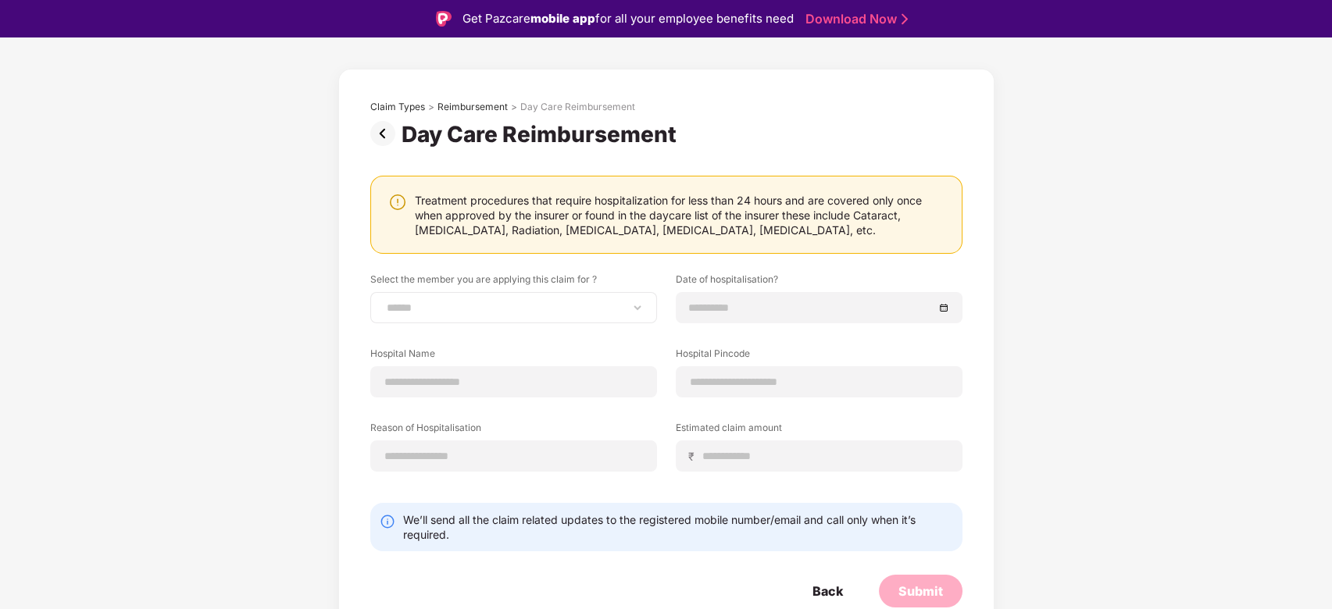
click at [494, 316] on div "**********" at bounding box center [513, 307] width 287 height 31
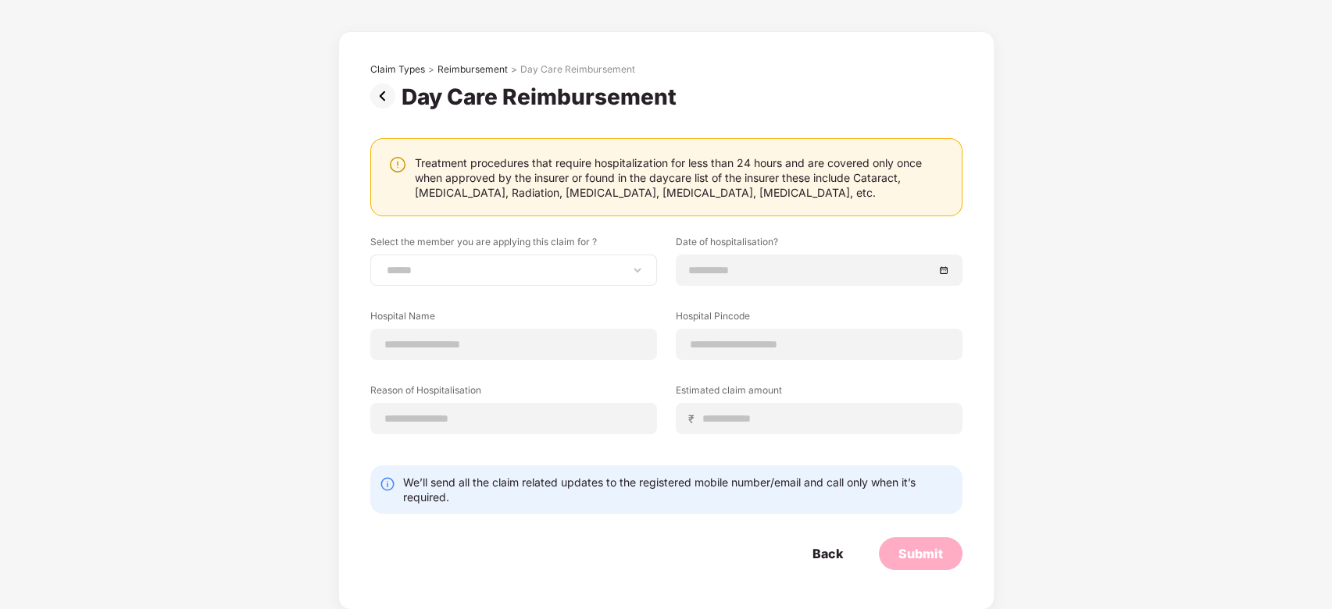
scroll to position [0, 0]
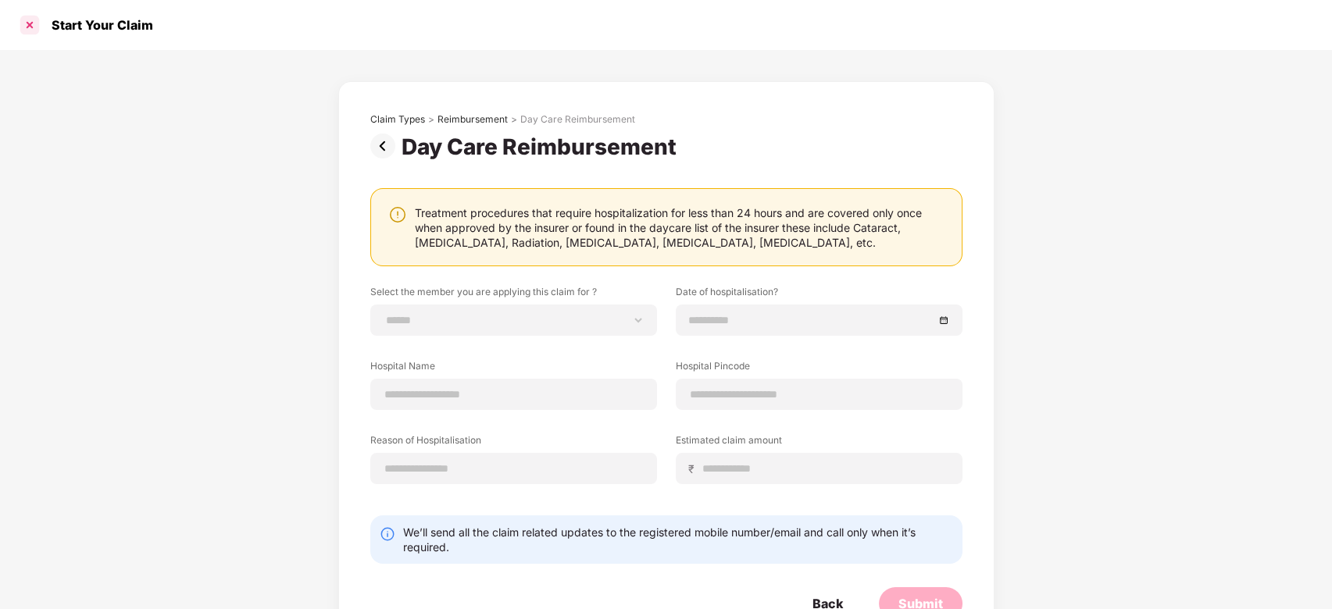
click at [20, 26] on div at bounding box center [29, 25] width 25 height 25
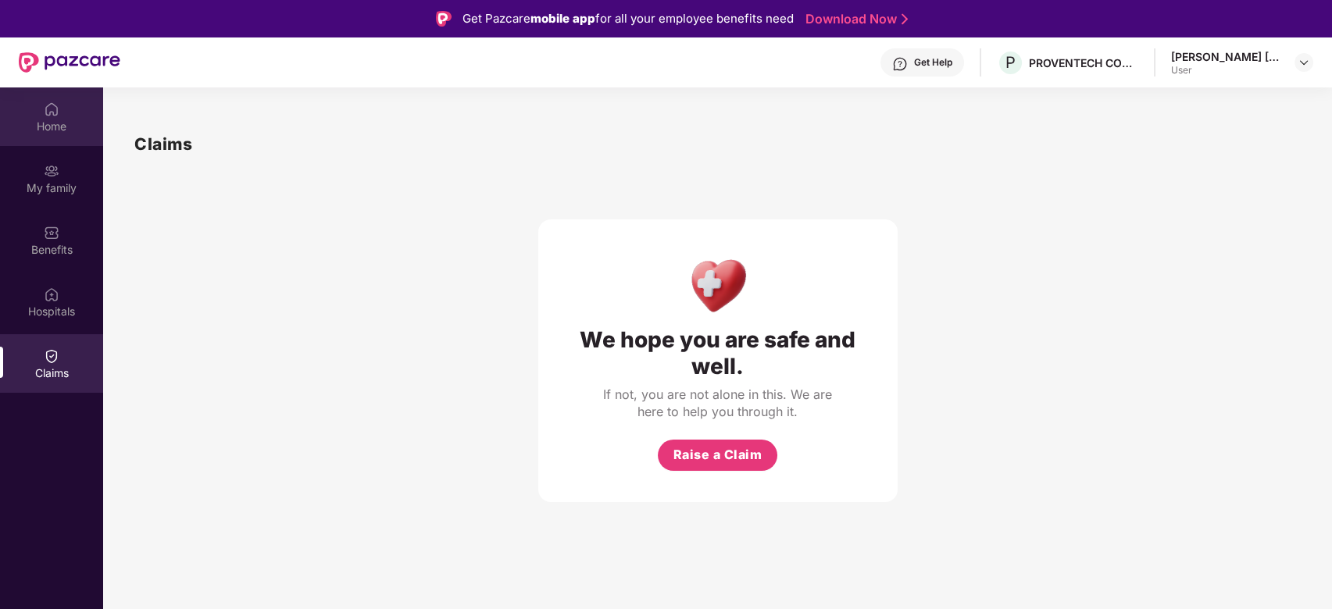
click at [47, 108] on img at bounding box center [52, 110] width 16 height 16
